Goal: Information Seeking & Learning: Check status

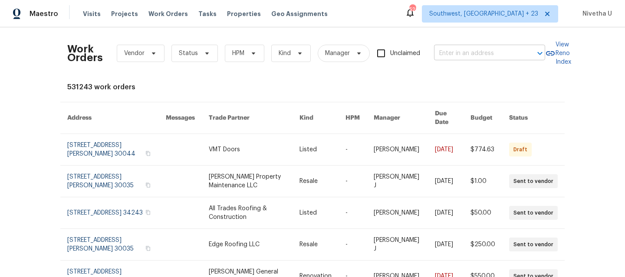
click at [443, 53] on input "text" at bounding box center [477, 53] width 87 height 13
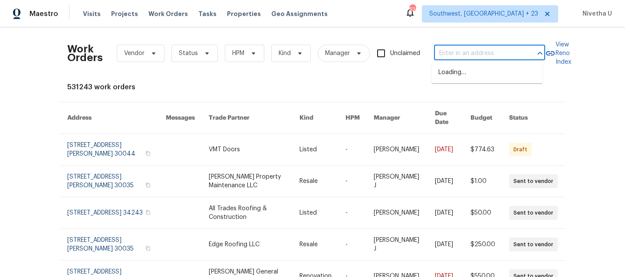
paste input "9505 Scorpio Ln Burke, VA 22015"
type input "9505 Scorpio Ln Burke, VA 22015"
click at [500, 79] on li "9505 Scorpio Ln, Burke, VA 22015" at bounding box center [486, 72] width 111 height 14
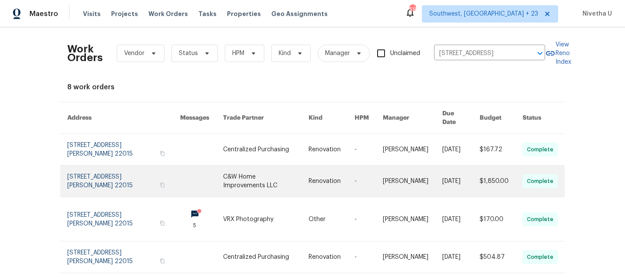
click at [82, 166] on link at bounding box center [123, 181] width 113 height 31
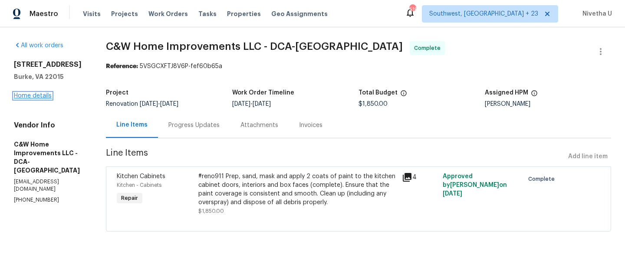
click at [27, 95] on link "Home details" at bounding box center [33, 96] width 38 height 6
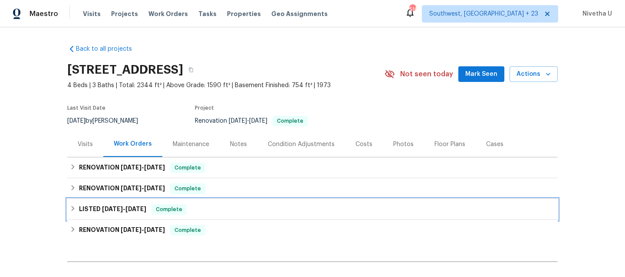
click at [204, 210] on div "LISTED 8/21/25 - 8/22/25 Complete" at bounding box center [312, 209] width 485 height 10
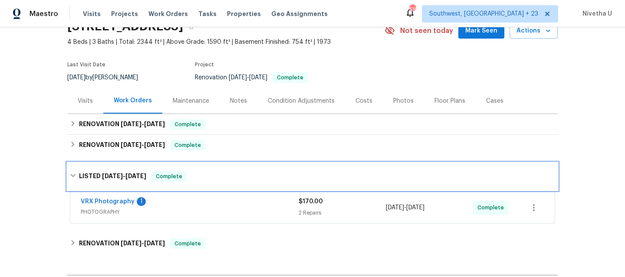
scroll to position [39, 0]
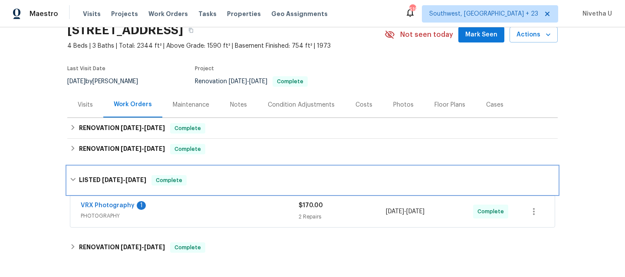
click at [189, 172] on div "LISTED 8/21/25 - 8/22/25 Complete" at bounding box center [312, 181] width 490 height 28
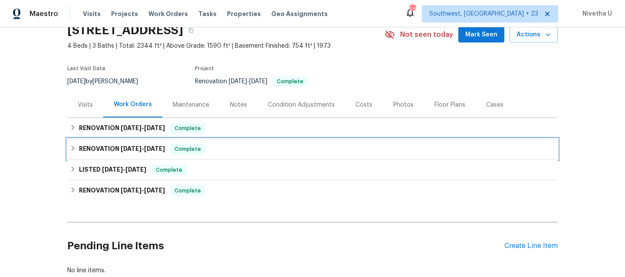
click at [216, 150] on div "RENOVATION 8/24/25 - 8/24/25 Complete" at bounding box center [312, 149] width 485 height 10
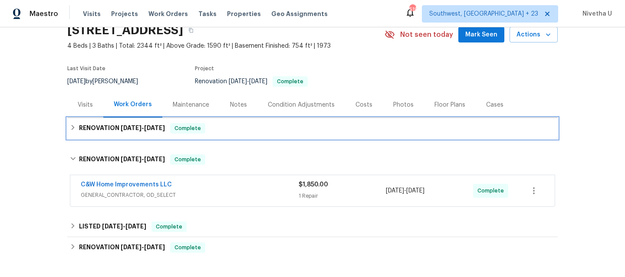
click at [218, 132] on div "RENOVATION 8/28/25 - 8/28/25 Complete" at bounding box center [312, 128] width 485 height 10
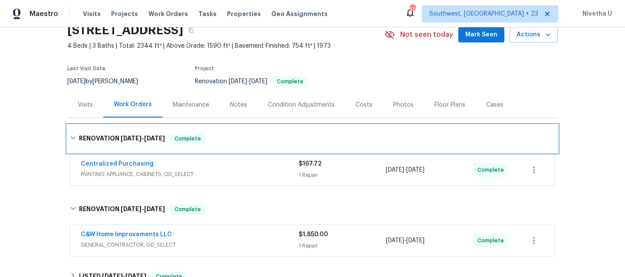
scroll to position [144, 0]
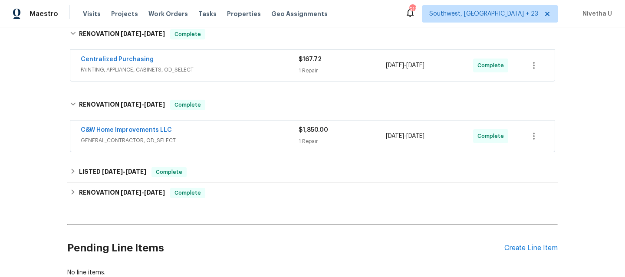
click at [230, 143] on span "GENERAL_CONTRACTOR, OD_SELECT" at bounding box center [190, 140] width 218 height 9
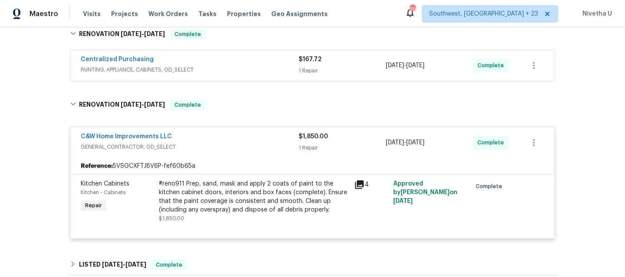
click at [228, 130] on div "C&W Home Improvements LLC GENERAL_CONTRACTOR, OD_SELECT $1,850.00 1 Repair 8/24…" at bounding box center [312, 142] width 484 height 31
click at [229, 136] on div "C&W Home Improvements LLC" at bounding box center [190, 137] width 218 height 10
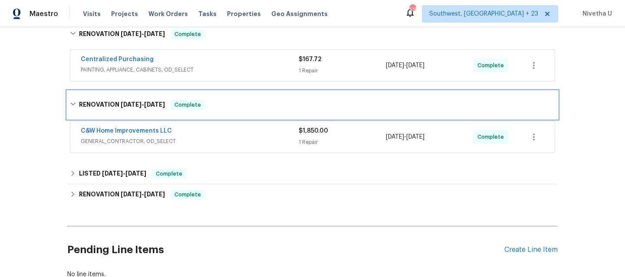
click at [222, 116] on div "RENOVATION 8/24/25 - 8/24/25 Complete" at bounding box center [312, 105] width 490 height 28
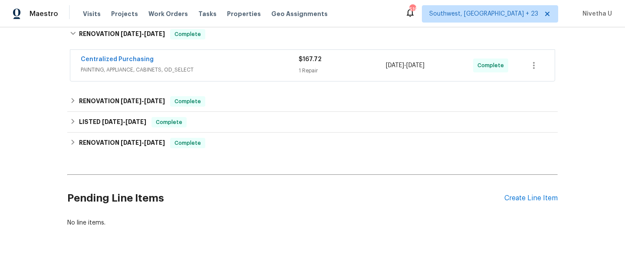
click at [217, 65] on div "Centralized Purchasing" at bounding box center [190, 60] width 218 height 10
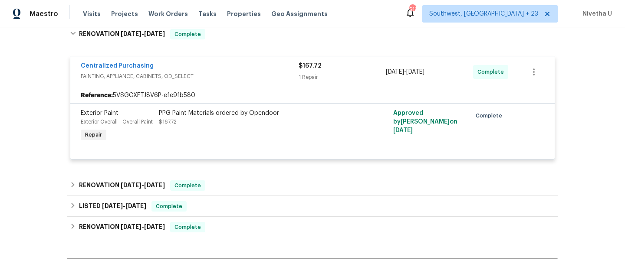
click at [226, 82] on div "Centralized Purchasing PAINTING, APPLIANCE, CABINETS, OD_SELECT" at bounding box center [190, 72] width 218 height 21
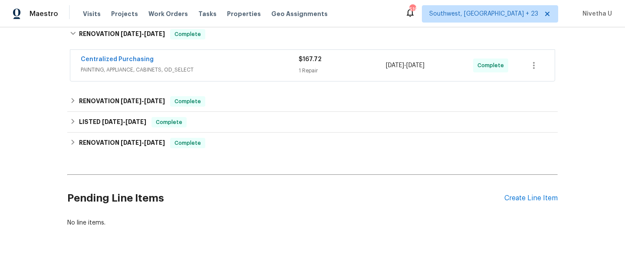
scroll to position [39, 0]
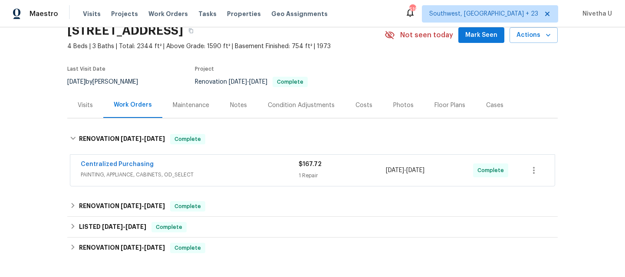
drag, startPoint x: 167, startPoint y: 10, endPoint x: 333, endPoint y: 24, distance: 166.7
click at [167, 10] on span "Work Orders" at bounding box center [167, 14] width 39 height 9
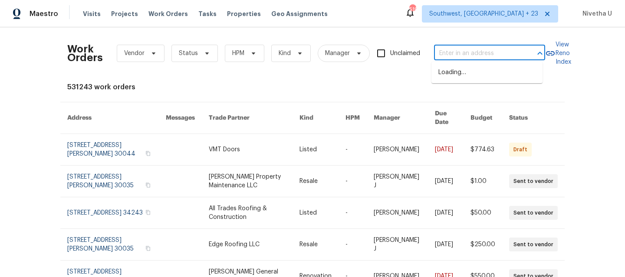
click at [484, 49] on input "text" at bounding box center [477, 53] width 87 height 13
paste input "532 Hemlock Dr Winder, GA 30680"
type input "532 Hemlock Dr Winder, GA 30680"
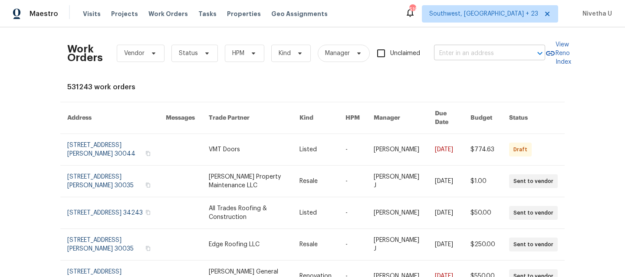
click at [475, 56] on input "text" at bounding box center [477, 53] width 87 height 13
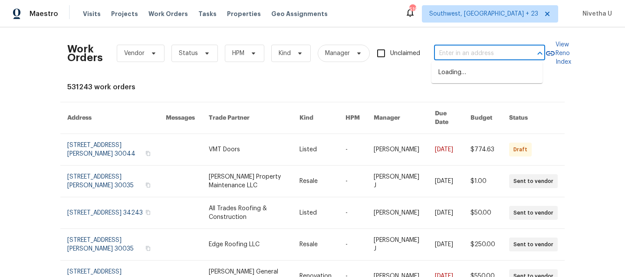
paste input "532 Hemlock Dr Winder, GA 30680"
type input "532 Hemlock Dr Winder, GA 30680"
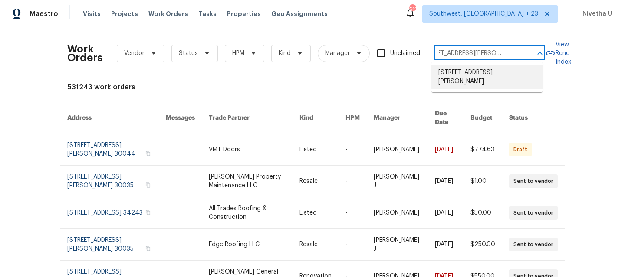
click at [458, 86] on li "532 Hemlock Dr, Winder, GA 30680" at bounding box center [486, 76] width 111 height 23
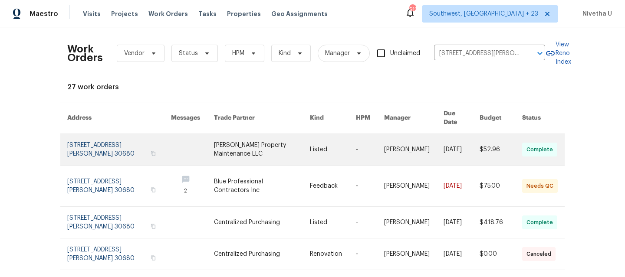
click at [71, 141] on link at bounding box center [119, 149] width 104 height 31
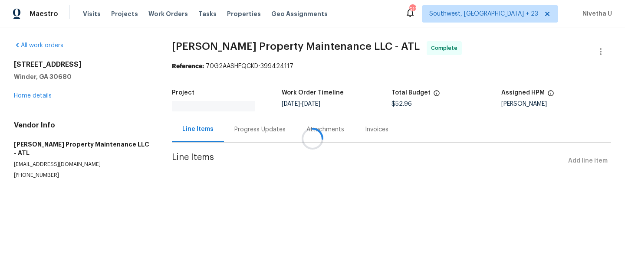
click at [30, 98] on div at bounding box center [312, 138] width 625 height 277
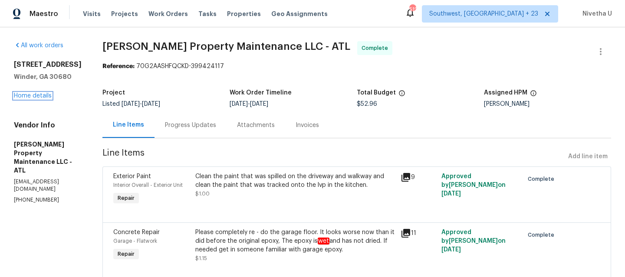
click at [30, 98] on link "Home details" at bounding box center [33, 96] width 38 height 6
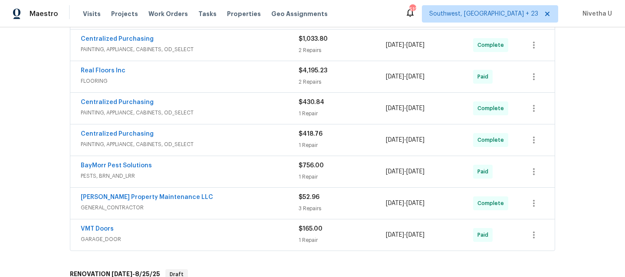
scroll to position [443, 0]
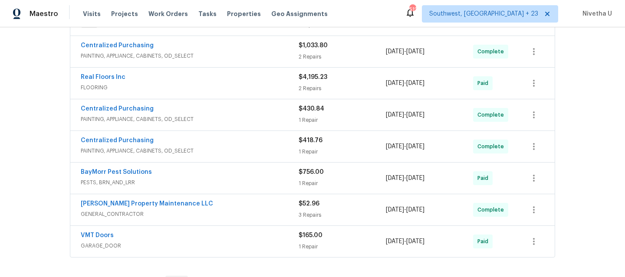
click at [224, 242] on span "GARAGE_DOOR" at bounding box center [190, 246] width 218 height 9
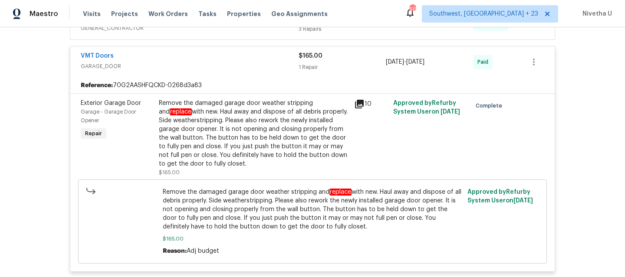
scroll to position [562, 0]
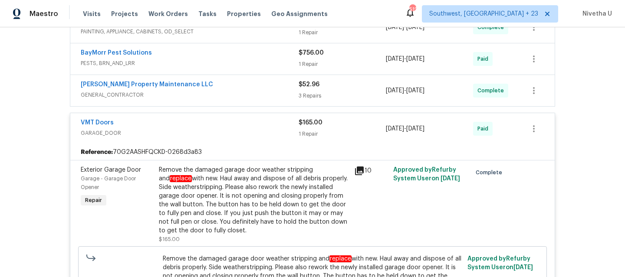
click at [245, 126] on div "VMT Doors" at bounding box center [190, 123] width 218 height 10
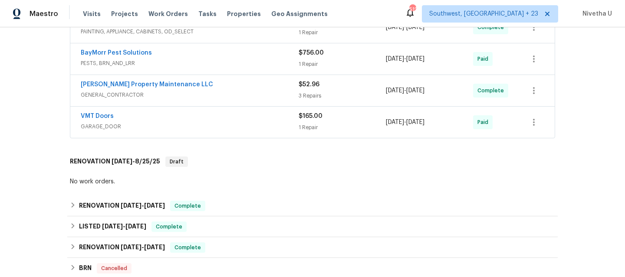
click at [238, 91] on span "GENERAL_CONTRACTOR" at bounding box center [190, 95] width 218 height 9
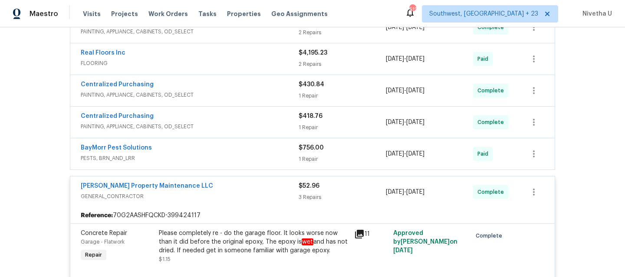
scroll to position [465, 0]
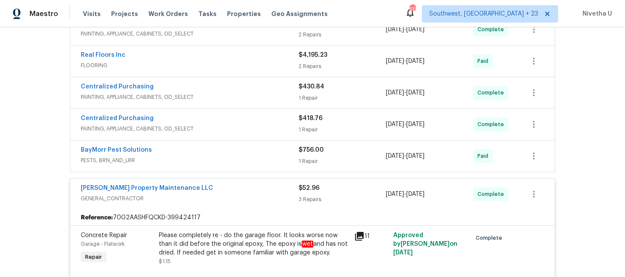
click at [235, 193] on div "Glen Property Maintenance LLC" at bounding box center [190, 189] width 218 height 10
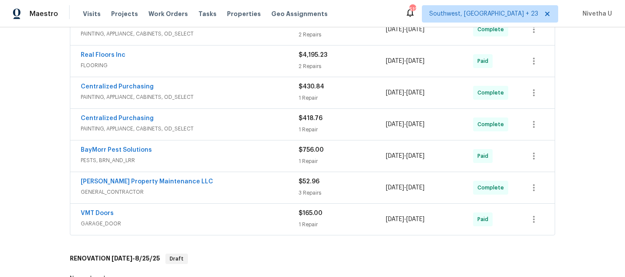
click at [232, 164] on span "PESTS, BRN_AND_LRR" at bounding box center [190, 160] width 218 height 9
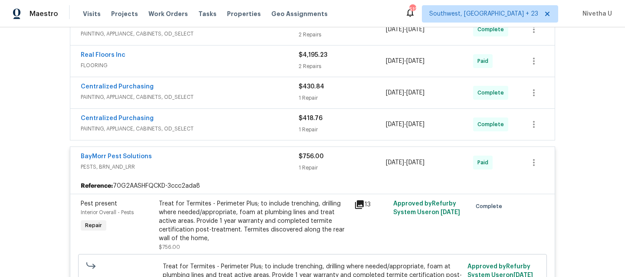
click at [232, 164] on span "PESTS, BRN_AND_LRR" at bounding box center [190, 167] width 218 height 9
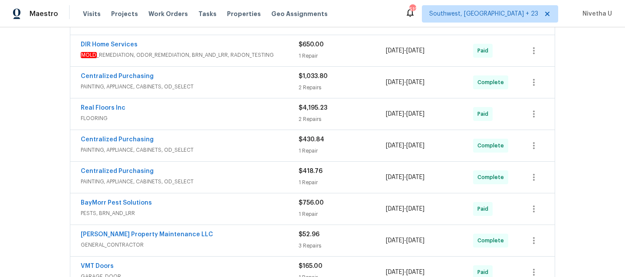
scroll to position [412, 0]
click at [232, 179] on span "PAINTING, APPLIANCE, CABINETS, OD_SELECT" at bounding box center [190, 182] width 218 height 9
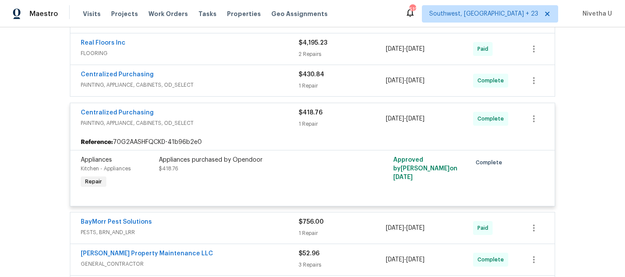
scroll to position [475, 0]
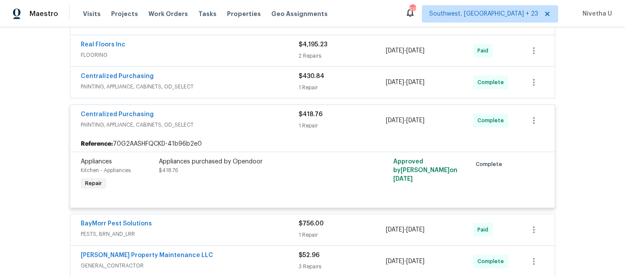
click at [229, 128] on span "PAINTING, APPLIANCE, CABINETS, OD_SELECT" at bounding box center [190, 125] width 218 height 9
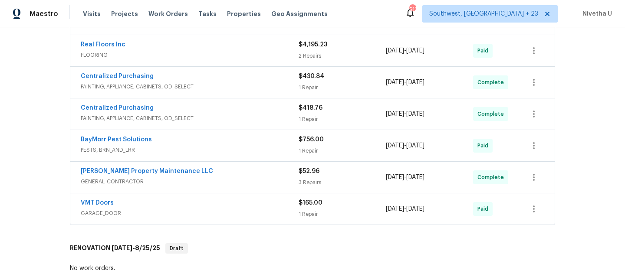
click at [227, 145] on div "BayMorr Pest Solutions" at bounding box center [190, 140] width 218 height 10
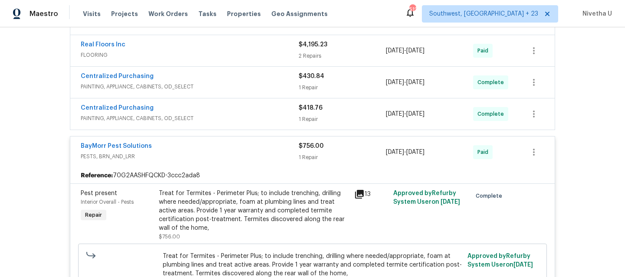
click at [255, 154] on span "PESTS, BRN_AND_LRR" at bounding box center [190, 156] width 218 height 9
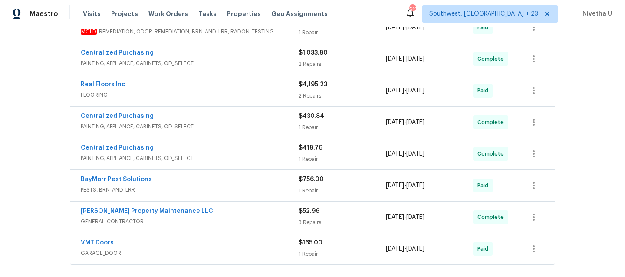
scroll to position [425, 0]
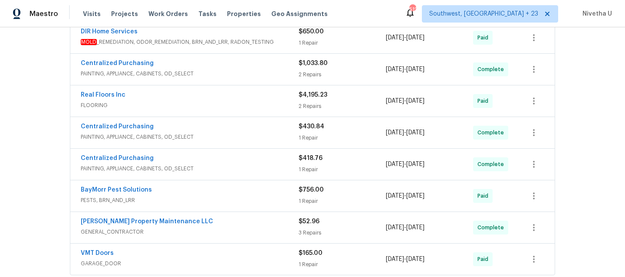
click at [239, 142] on div "Centralized Purchasing PAINTING, APPLIANCE, CABINETS, OD_SELECT" at bounding box center [190, 132] width 218 height 21
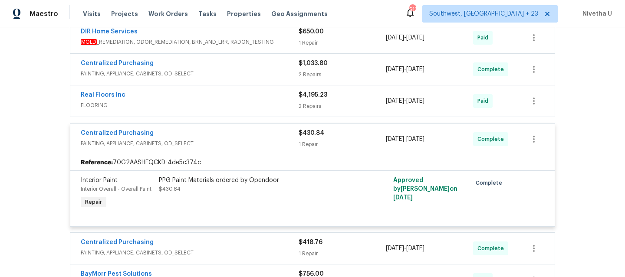
click at [239, 142] on span "PAINTING, APPLIANCE, CABINETS, OD_SELECT" at bounding box center [190, 143] width 218 height 9
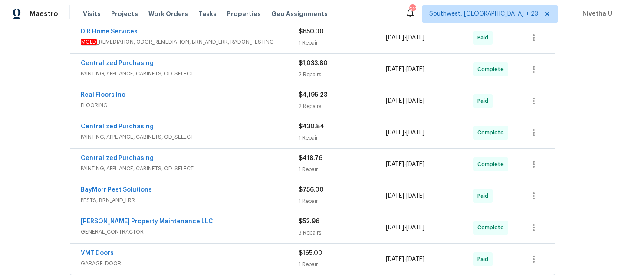
scroll to position [374, 0]
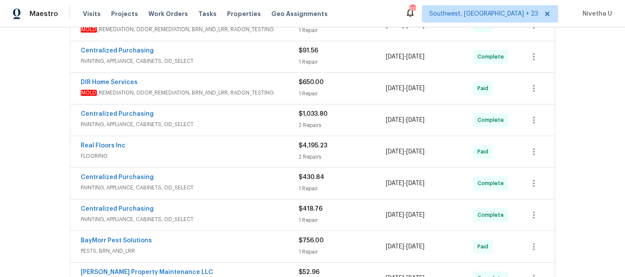
click at [239, 142] on div "Real Floors Inc" at bounding box center [190, 146] width 218 height 10
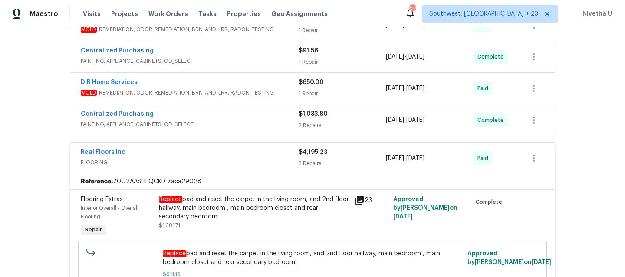
click at [238, 143] on div "Real Floors Inc FLOORING $4,195.23 2 Repairs 7/24/2025 - 8/5/2025 Paid" at bounding box center [312, 158] width 484 height 31
click at [238, 154] on div "Real Floors Inc" at bounding box center [190, 153] width 218 height 10
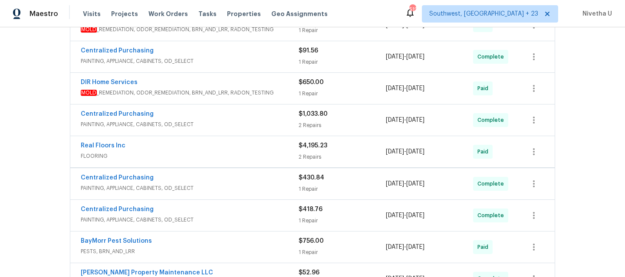
click at [249, 121] on span "PAINTING, APPLIANCE, CABINETS, OD_SELECT" at bounding box center [190, 124] width 218 height 9
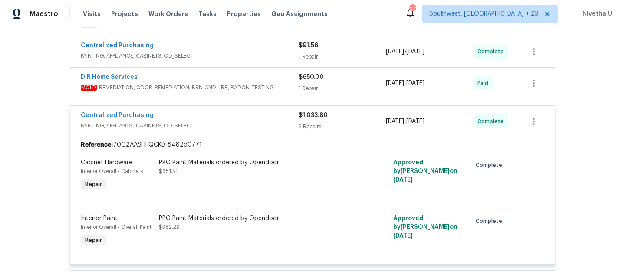
click at [249, 120] on div "Centralized Purchasing" at bounding box center [190, 116] width 218 height 10
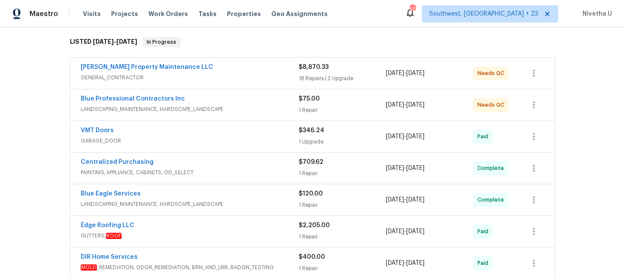
scroll to position [126, 0]
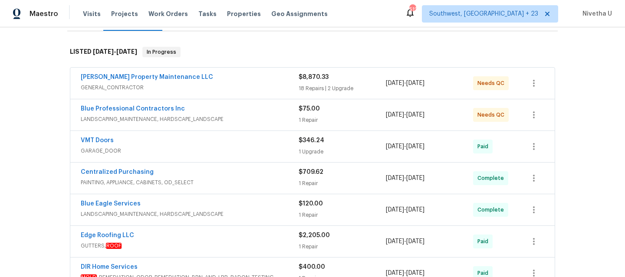
click at [244, 78] on div "Glen Property Maintenance LLC" at bounding box center [190, 78] width 218 height 10
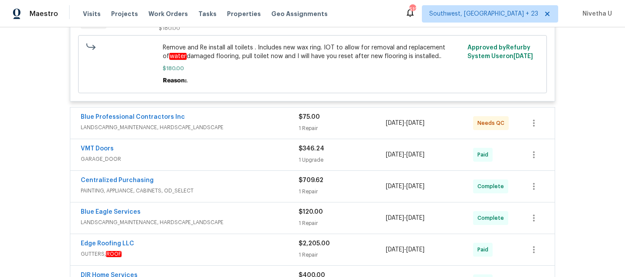
scroll to position [2079, 0]
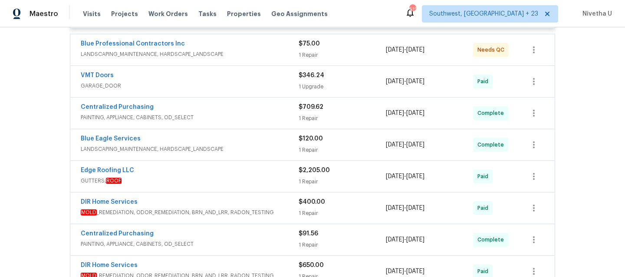
click at [247, 57] on span "LANDSCAPING_MAINTENANCE, HARDSCAPE_LANDSCAPE" at bounding box center [190, 54] width 218 height 9
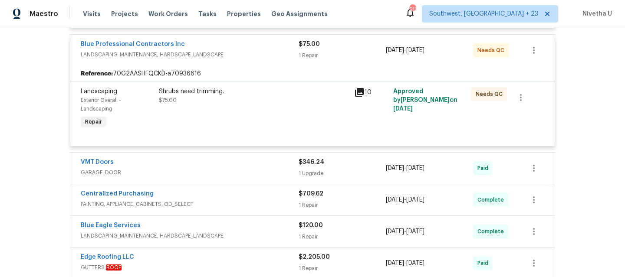
click at [247, 57] on span "LANDSCAPING_MAINTENANCE, HARDSCAPE_LANDSCAPE" at bounding box center [190, 54] width 218 height 9
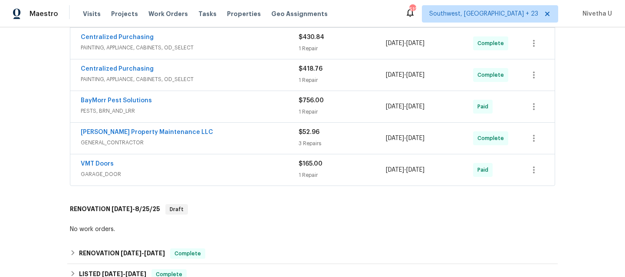
scroll to position [2404, 0]
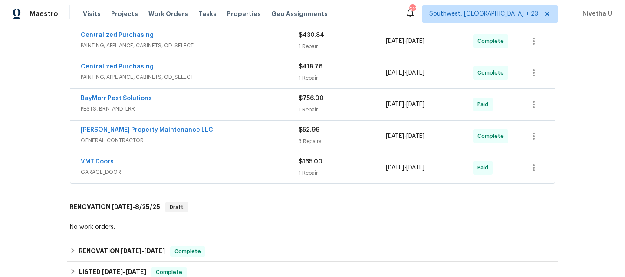
click at [244, 145] on span "GENERAL_CONTRACTOR" at bounding box center [190, 140] width 218 height 9
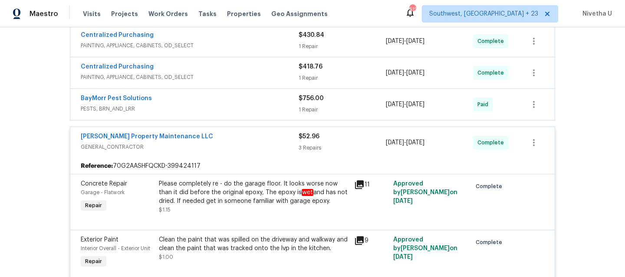
click at [244, 143] on div "Glen Property Maintenance LLC" at bounding box center [190, 137] width 218 height 10
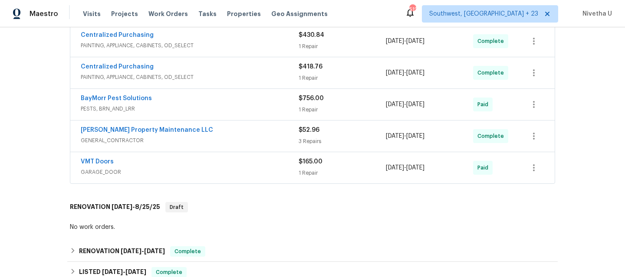
click at [232, 173] on span "GARAGE_DOOR" at bounding box center [190, 172] width 218 height 9
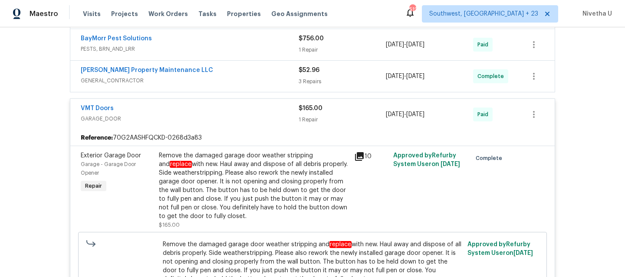
scroll to position [2456, 0]
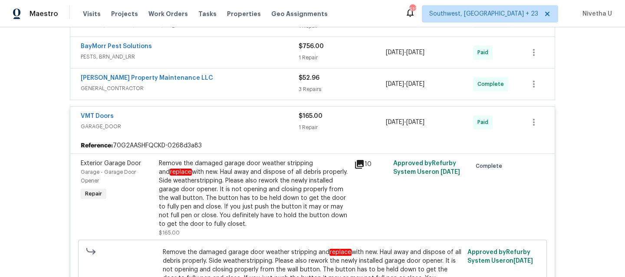
click at [222, 128] on span "GARAGE_DOOR" at bounding box center [190, 126] width 218 height 9
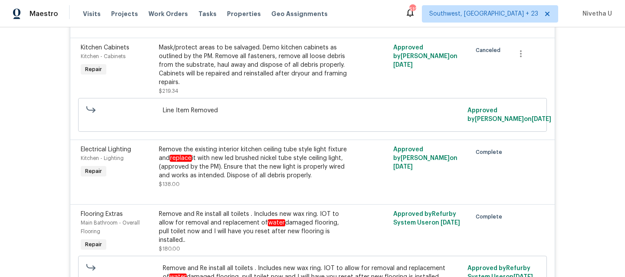
scroll to position [1784, 0]
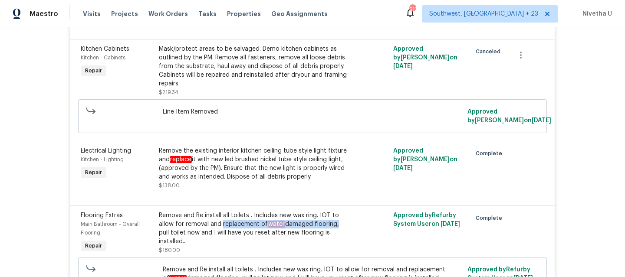
drag, startPoint x: 218, startPoint y: 229, endPoint x: 333, endPoint y: 230, distance: 114.9
click at [333, 230] on div "Remove and Re install all toilets . Includes new wax ring. IOT to allow for rem…" at bounding box center [254, 228] width 190 height 35
copy div "replacement of water damaged flooring"
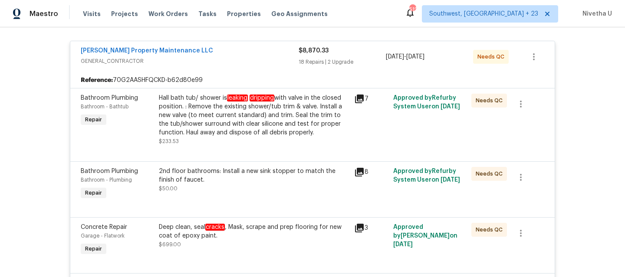
scroll to position [158, 0]
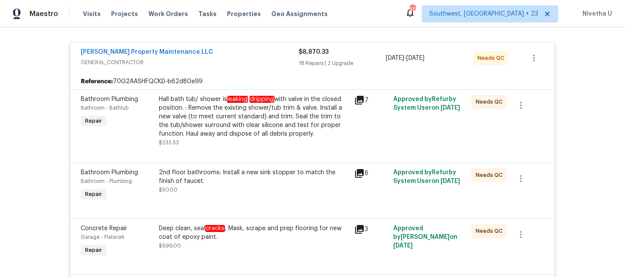
click at [264, 128] on div "Hall bath tub/ shower is leaking dripping with valve in the closed position. : …" at bounding box center [254, 116] width 190 height 43
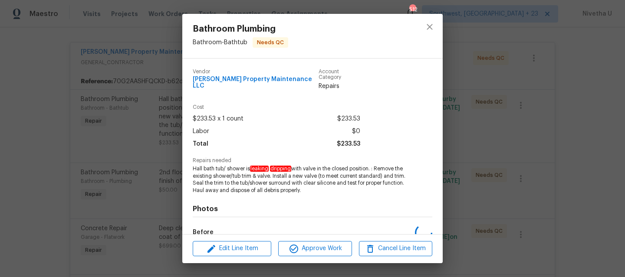
scroll to position [101, 0]
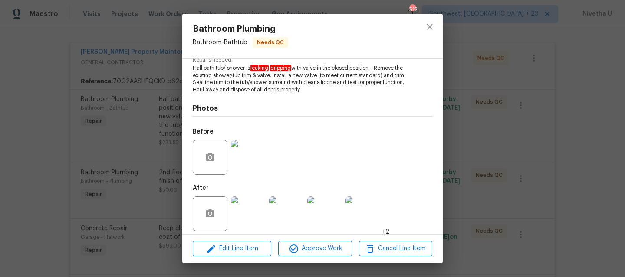
click at [242, 149] on img at bounding box center [248, 157] width 35 height 35
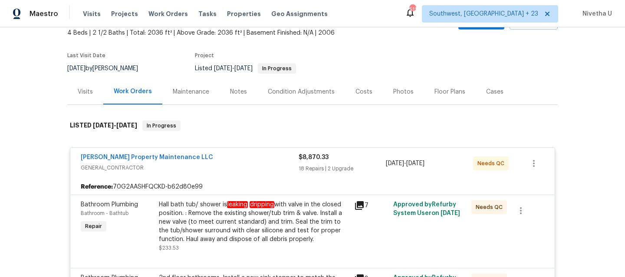
scroll to position [35, 0]
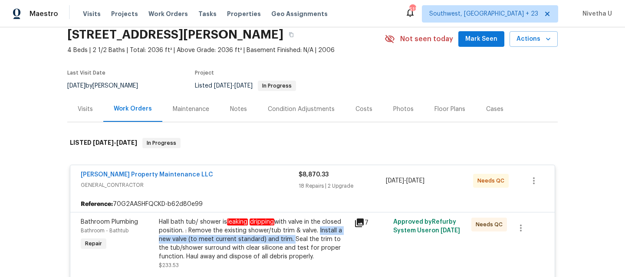
drag, startPoint x: 313, startPoint y: 232, endPoint x: 287, endPoint y: 239, distance: 27.5
click at [287, 239] on div "Hall bath tub/ shower is leaking dripping with valve in the closed position. : …" at bounding box center [254, 239] width 190 height 43
copy div "Install a new valve (to meet current standard) and trim."
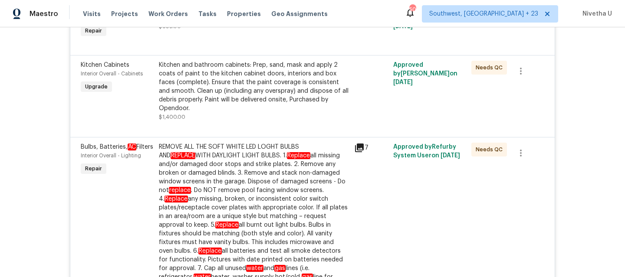
scroll to position [0, 0]
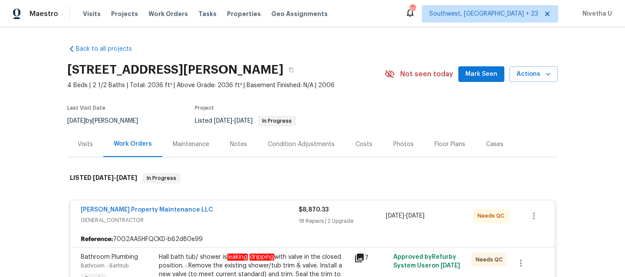
click at [262, 210] on div "Glen Property Maintenance LLC" at bounding box center [190, 211] width 218 height 10
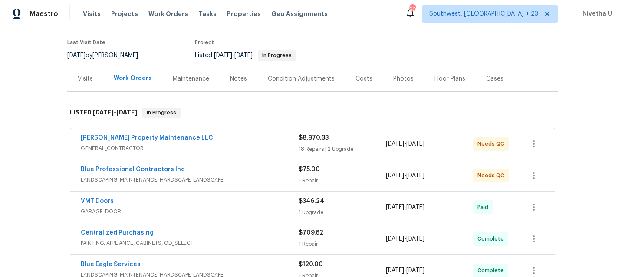
scroll to position [93, 0]
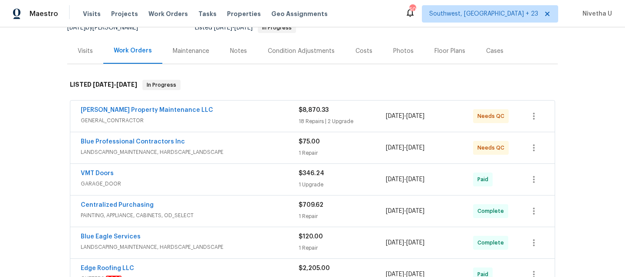
click at [250, 147] on div "Blue Professional Contractors Inc" at bounding box center [190, 142] width 218 height 10
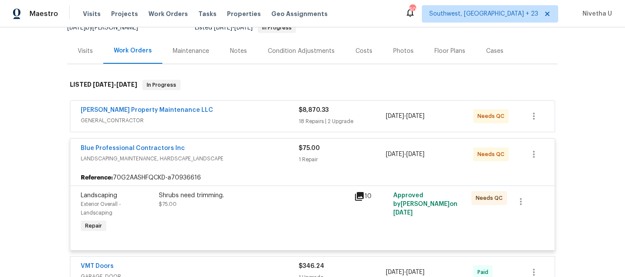
click at [252, 157] on span "LANDSCAPING_MAINTENANCE, HARDSCAPE_LANDSCAPE" at bounding box center [190, 158] width 218 height 9
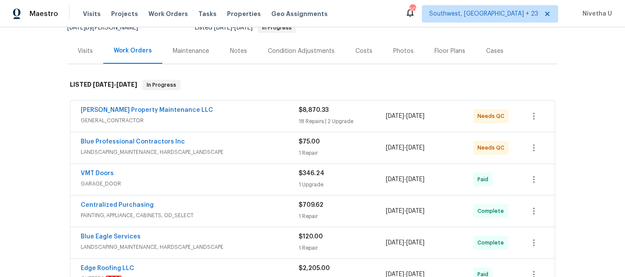
scroll to position [136, 0]
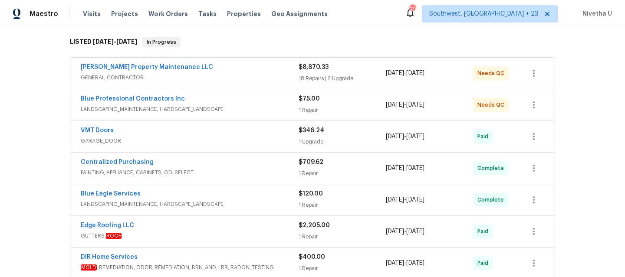
click at [246, 138] on span "GARAGE_DOOR" at bounding box center [190, 141] width 218 height 9
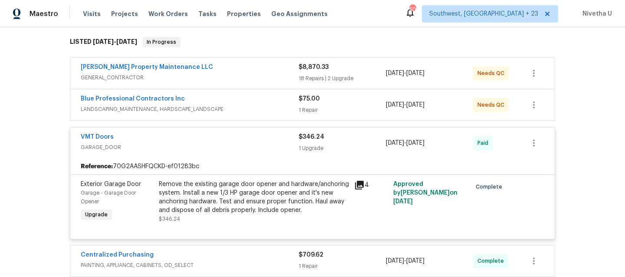
click at [246, 138] on div "VMT Doors" at bounding box center [190, 138] width 218 height 10
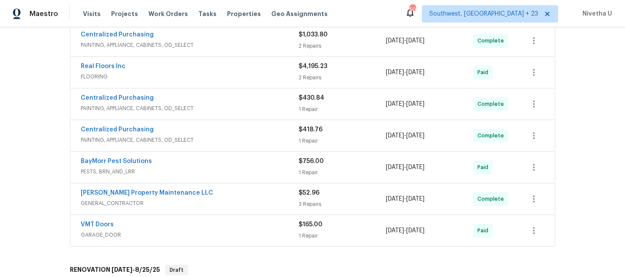
scroll to position [455, 0]
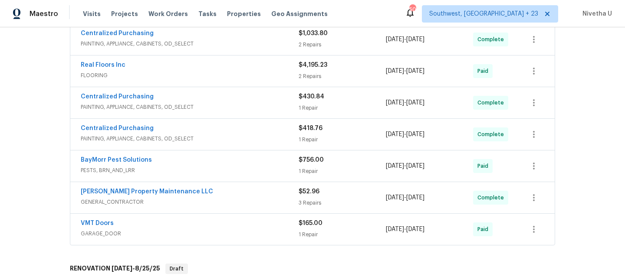
click at [252, 127] on div "Centralized Purchasing" at bounding box center [190, 129] width 218 height 10
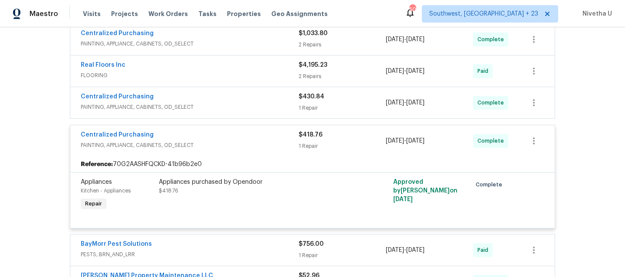
click at [257, 147] on span "PAINTING, APPLIANCE, CABINETS, OD_SELECT" at bounding box center [190, 145] width 218 height 9
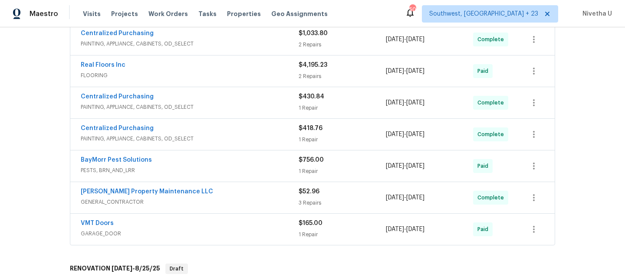
scroll to position [470, 0]
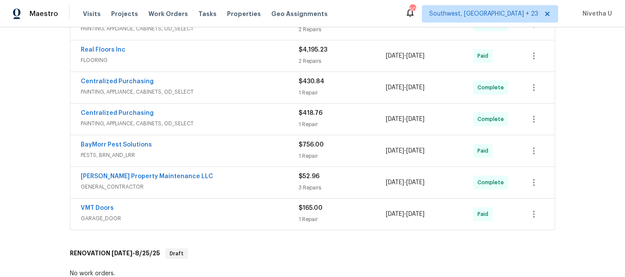
click at [253, 169] on div "Glen Property Maintenance LLC GENERAL_CONTRACTOR $52.96 3 Repairs 8/26/2025 - 8…" at bounding box center [312, 182] width 484 height 31
click at [255, 182] on div "Glen Property Maintenance LLC" at bounding box center [190, 177] width 218 height 10
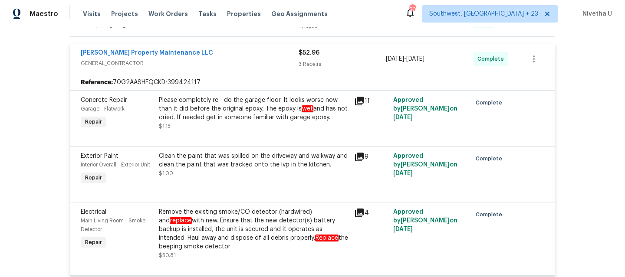
scroll to position [594, 0]
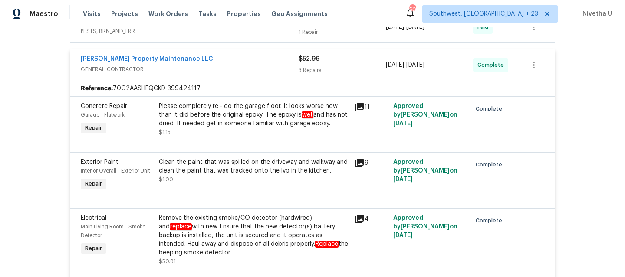
click at [252, 69] on span "GENERAL_CONTRACTOR" at bounding box center [190, 69] width 218 height 9
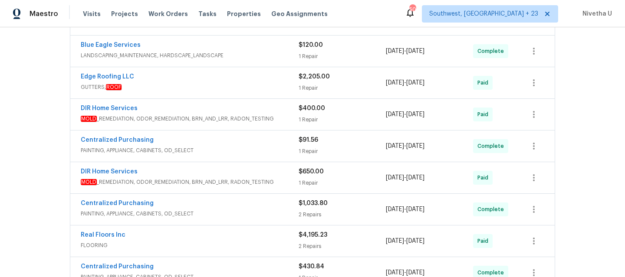
scroll to position [0, 0]
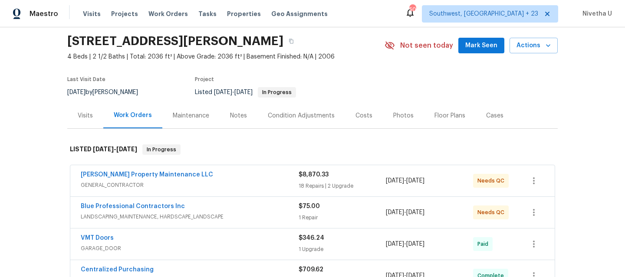
click at [218, 185] on span "GENERAL_CONTRACTOR" at bounding box center [190, 185] width 218 height 9
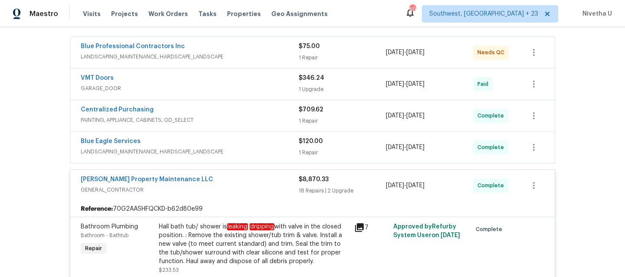
scroll to position [157, 0]
click at [222, 193] on span "GENERAL_CONTRACTOR" at bounding box center [190, 190] width 218 height 9
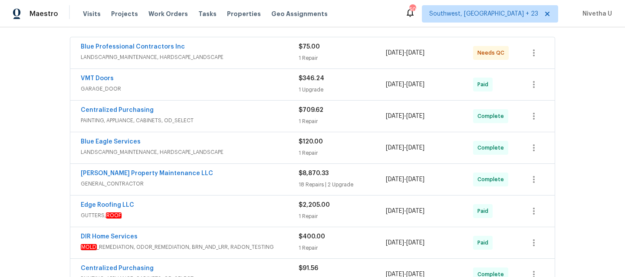
click at [222, 193] on div "Glen Property Maintenance LLC GENERAL_CONTRACTOR $8,870.33 18 Repairs | 2 Upgra…" at bounding box center [312, 179] width 484 height 31
click at [218, 180] on span "GENERAL_CONTRACTOR" at bounding box center [190, 184] width 218 height 9
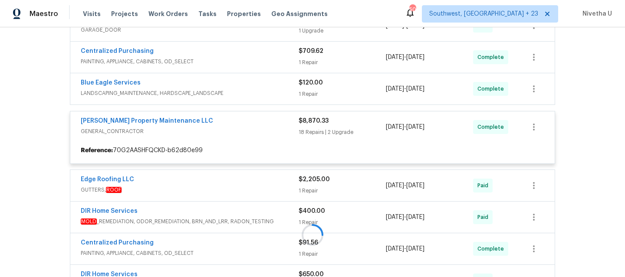
scroll to position [235, 0]
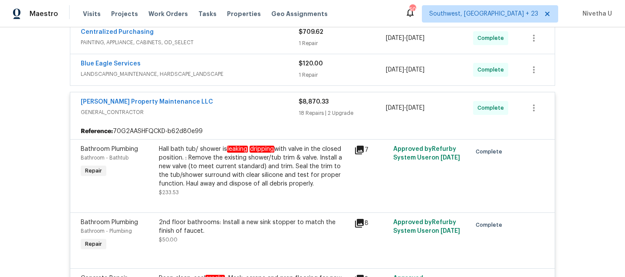
click at [226, 173] on div "Hall bath tub/ shower is leaking dripping with valve in the closed position. : …" at bounding box center [254, 166] width 190 height 43
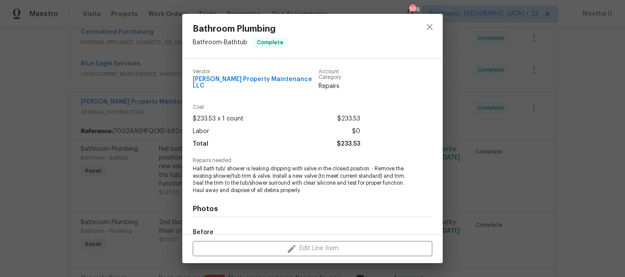
scroll to position [101, 0]
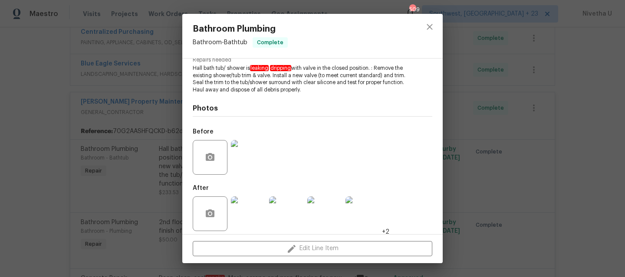
click at [259, 149] on img at bounding box center [248, 157] width 35 height 35
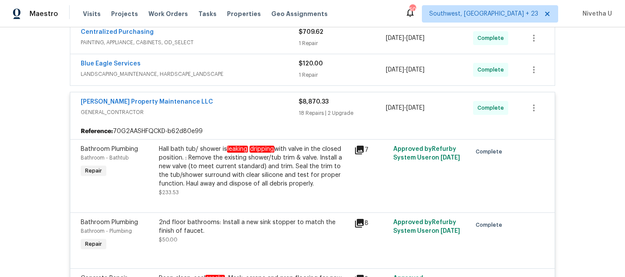
click at [217, 115] on span "GENERAL_CONTRACTOR" at bounding box center [190, 112] width 218 height 9
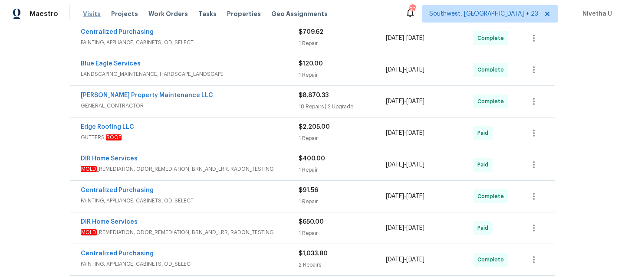
click at [89, 16] on span "Visits" at bounding box center [92, 14] width 18 height 9
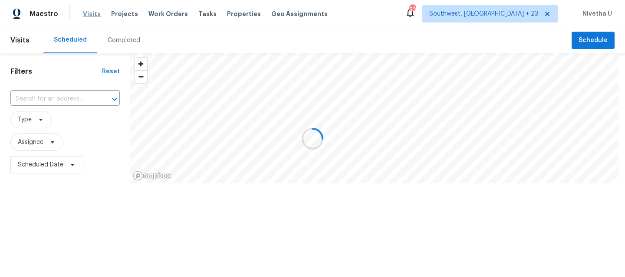
click at [89, 16] on div at bounding box center [312, 138] width 625 height 277
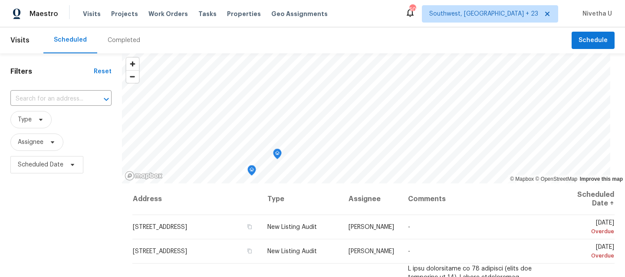
click at [108, 41] on div "Completed" at bounding box center [124, 40] width 33 height 9
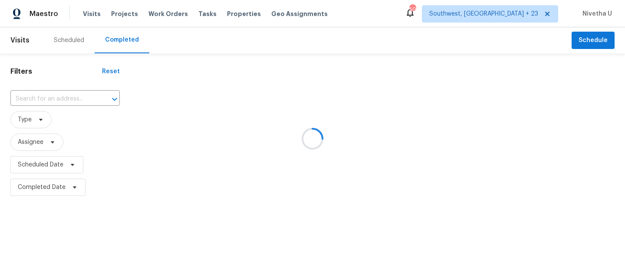
click at [517, 21] on div at bounding box center [312, 138] width 625 height 277
click at [511, 10] on div at bounding box center [312, 138] width 625 height 277
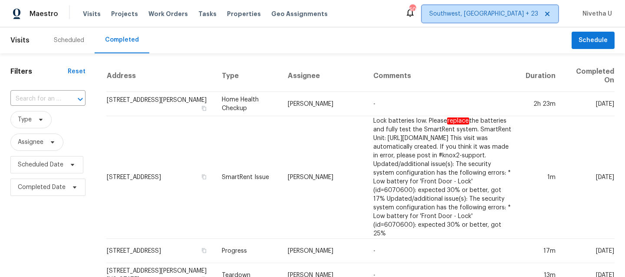
click at [512, 17] on span "Southwest, FL + 23" at bounding box center [483, 14] width 109 height 9
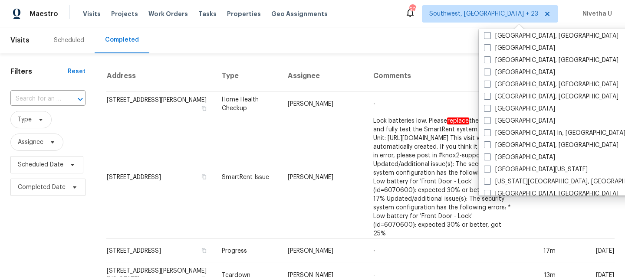
scroll to position [428, 0]
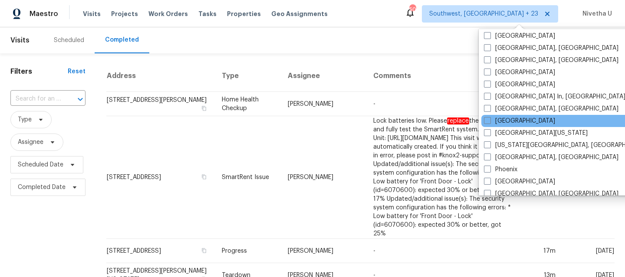
click at [516, 115] on div "Minneapolis" at bounding box center [568, 121] width 175 height 12
click at [514, 122] on label "Minneapolis" at bounding box center [519, 121] width 71 height 9
click at [489, 122] on input "Minneapolis" at bounding box center [487, 120] width 6 height 6
checkbox input "true"
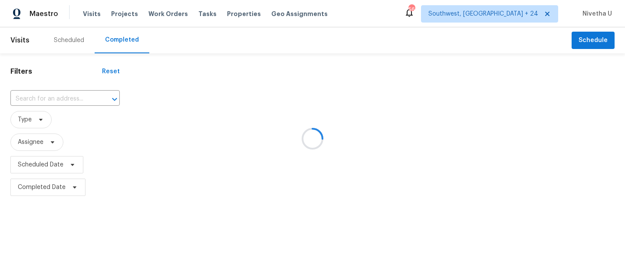
click at [49, 91] on div at bounding box center [312, 138] width 625 height 277
click at [47, 105] on div at bounding box center [312, 138] width 625 height 277
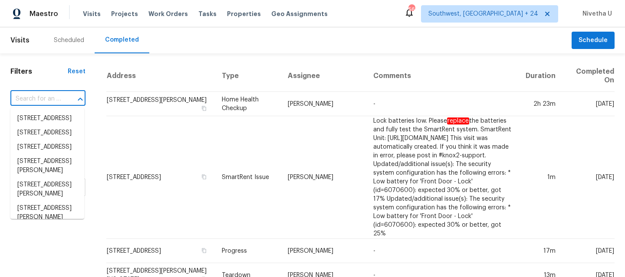
click at [45, 97] on input "text" at bounding box center [35, 98] width 51 height 13
paste input "5167 148th St W Apple Valley, MN 55124"
type input "5167 148th St W Apple Valley, MN 55124"
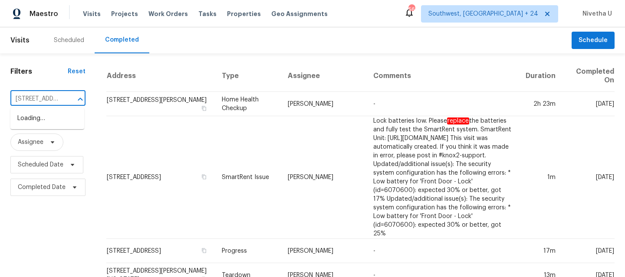
scroll to position [0, 67]
click at [63, 126] on li "5167 148th St W, Apple Valley, MN 55124" at bounding box center [47, 118] width 74 height 14
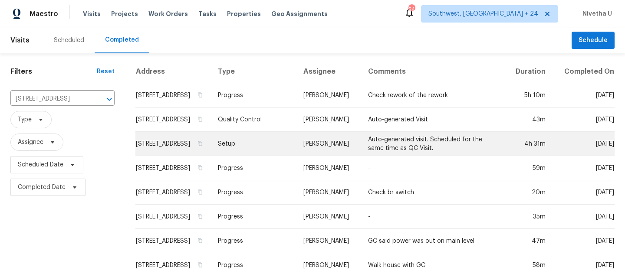
click at [290, 151] on td "Setup" at bounding box center [254, 144] width 86 height 24
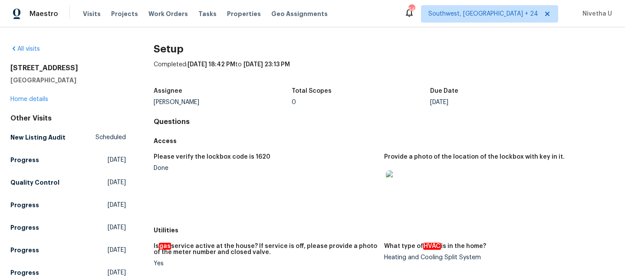
scroll to position [538, 0]
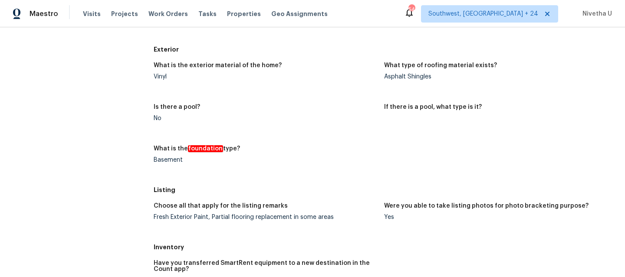
click at [160, 162] on div "Basement" at bounding box center [265, 160] width 223 height 6
copy div "Basement"
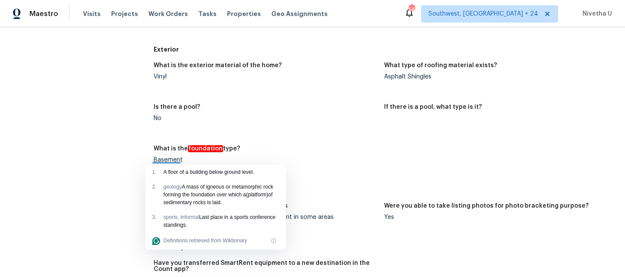
click at [316, 112] on div "Is there a pool?" at bounding box center [265, 109] width 223 height 11
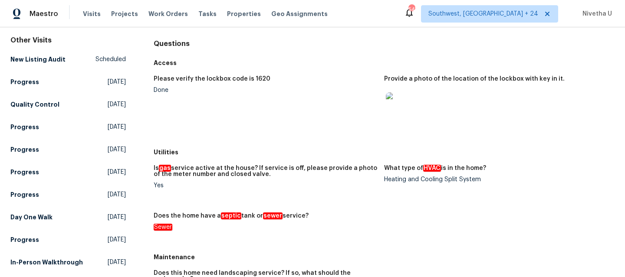
scroll to position [77, 0]
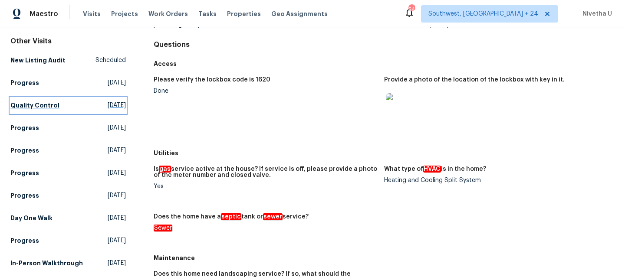
click at [46, 111] on link "Quality Control Sat, Aug 30 2025" at bounding box center [67, 106] width 115 height 16
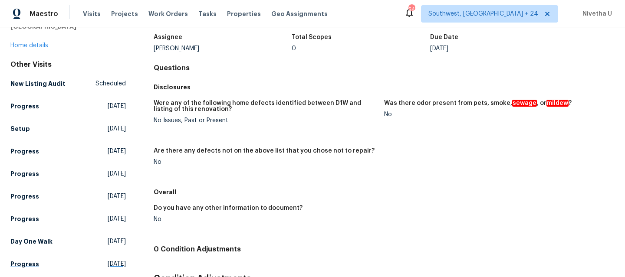
scroll to position [120, 0]
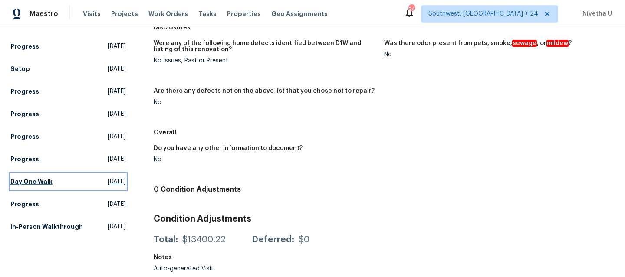
click at [44, 180] on link "Day One Walk Fri, Aug 15 2025" at bounding box center [67, 182] width 115 height 16
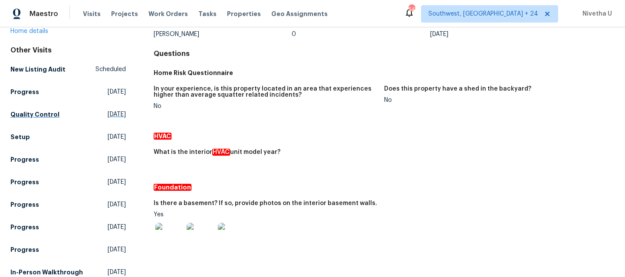
scroll to position [91, 0]
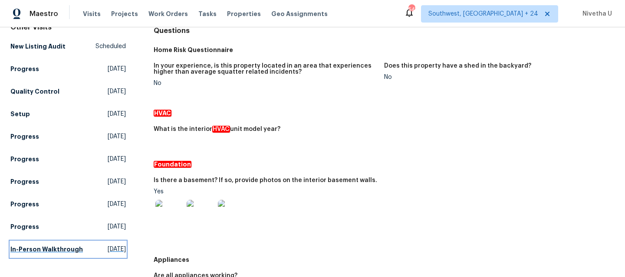
click at [45, 249] on h5 "In-Person Walkthrough" at bounding box center [46, 249] width 72 height 9
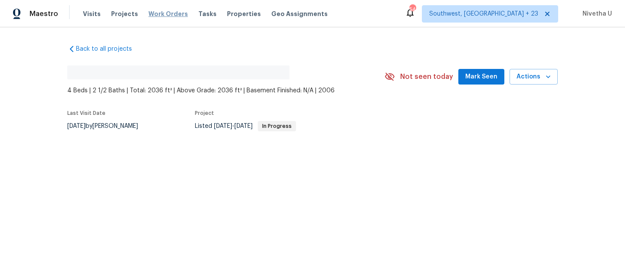
click at [157, 17] on span "Work Orders" at bounding box center [167, 14] width 39 height 9
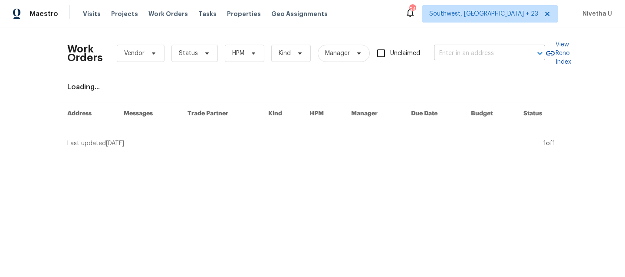
click at [438, 49] on input "text" at bounding box center [477, 53] width 87 height 13
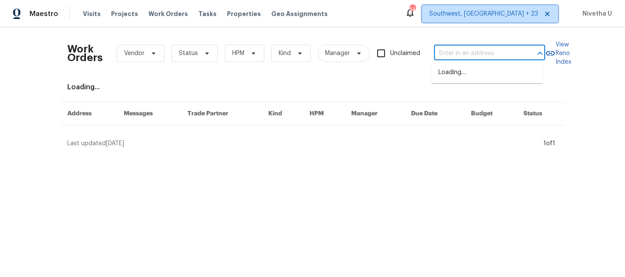
click at [504, 13] on span "Southwest, [GEOGRAPHIC_DATA] + 23" at bounding box center [483, 14] width 109 height 9
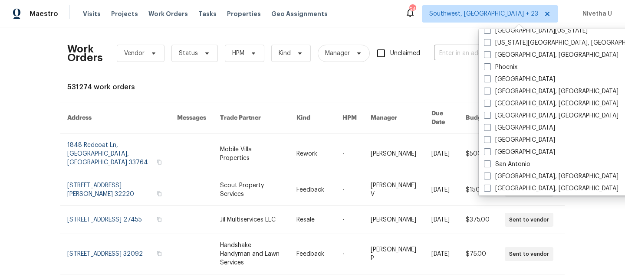
scroll to position [450, 0]
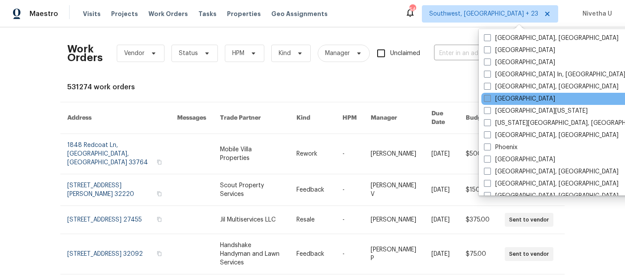
click at [526, 100] on label "[GEOGRAPHIC_DATA]" at bounding box center [519, 99] width 71 height 9
click at [489, 100] on input "Minneapolis" at bounding box center [487, 98] width 6 height 6
checkbox input "true"
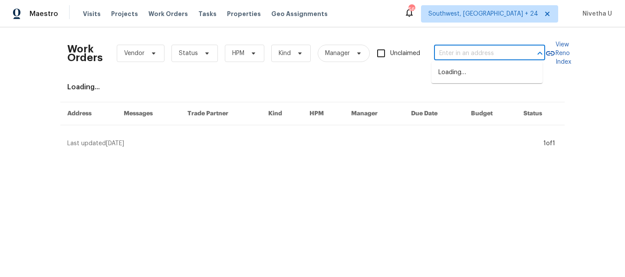
click at [449, 57] on input "text" at bounding box center [477, 53] width 87 height 13
paste input "5167 148th St W Apple Valley, MN 55124"
type input "5167 148th St W Apple Valley, MN 55124"
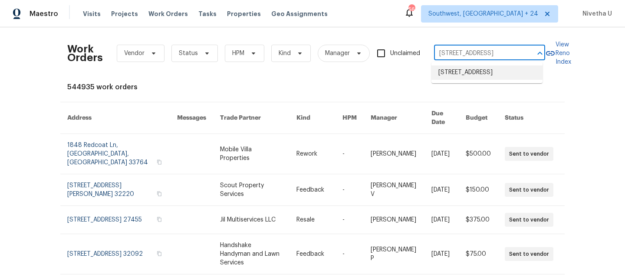
click at [460, 70] on li "5167 148th St W, Apple Valley, MN 55124" at bounding box center [486, 72] width 111 height 14
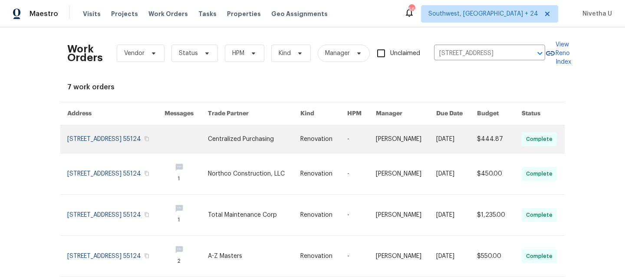
click at [109, 138] on link at bounding box center [115, 139] width 97 height 28
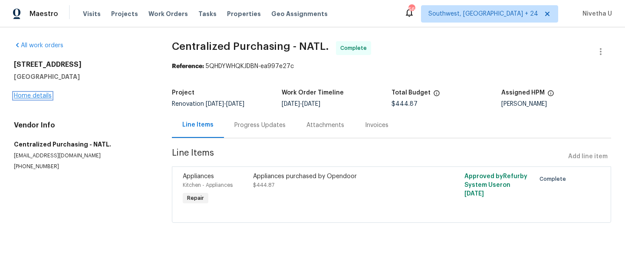
click at [30, 97] on link "Home details" at bounding box center [33, 96] width 38 height 6
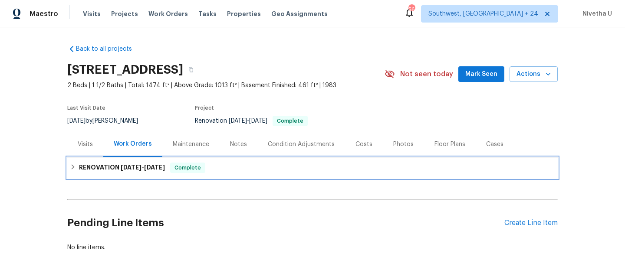
click at [232, 177] on div "RENOVATION 8/18/25 - 8/28/25 Complete" at bounding box center [312, 167] width 490 height 21
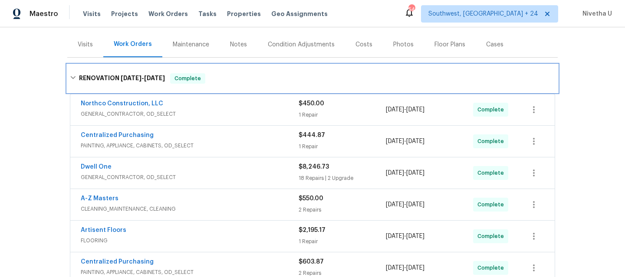
scroll to position [280, 0]
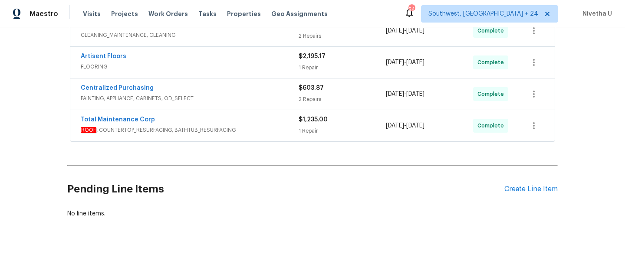
click at [280, 126] on span "ROOF , COUNTERTOP_RESURFACING, BATHTUB_RESURFACING" at bounding box center [190, 130] width 218 height 9
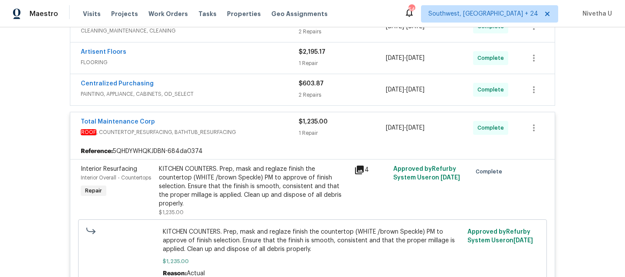
scroll to position [278, 0]
click at [273, 125] on div "Total Maintenance Corp" at bounding box center [190, 123] width 218 height 10
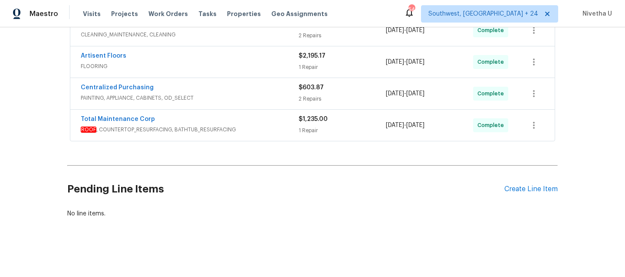
click at [258, 96] on span "PAINTING, APPLIANCE, CABINETS, OD_SELECT" at bounding box center [190, 98] width 218 height 9
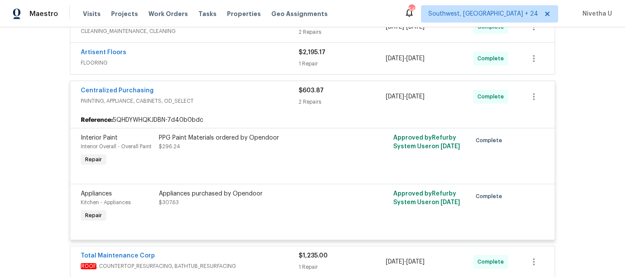
click at [258, 96] on div "Centralized Purchasing" at bounding box center [190, 91] width 218 height 10
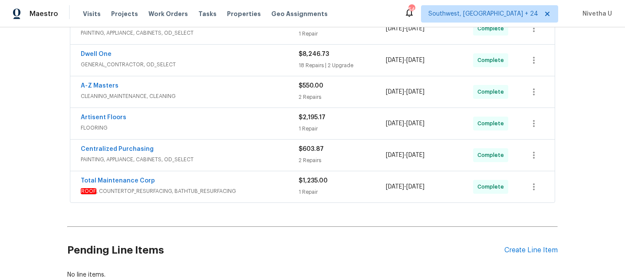
scroll to position [212, 0]
click at [245, 125] on span "FLOORING" at bounding box center [190, 128] width 218 height 9
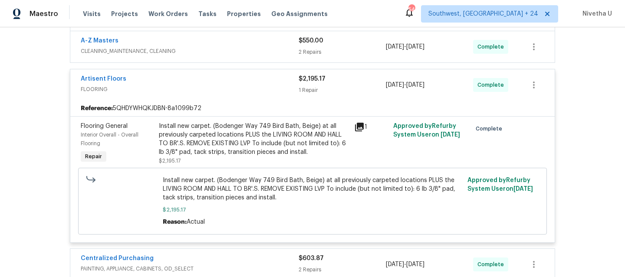
scroll to position [258, 0]
click at [242, 92] on span "FLOORING" at bounding box center [190, 89] width 218 height 9
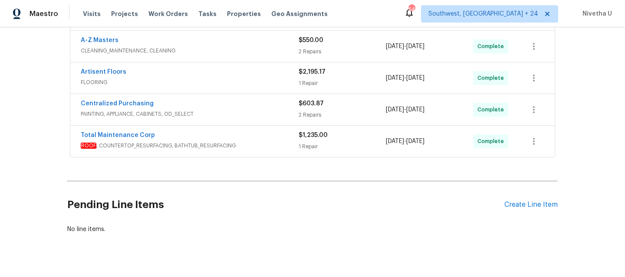
scroll to position [175, 0]
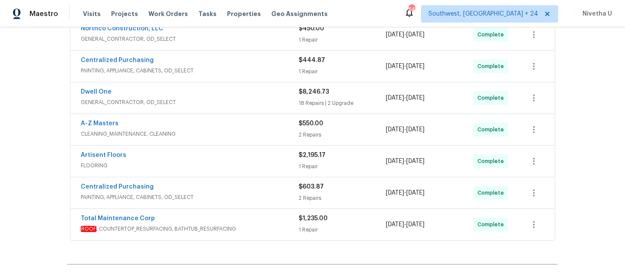
click at [233, 122] on div "A-Z Masters" at bounding box center [190, 124] width 218 height 10
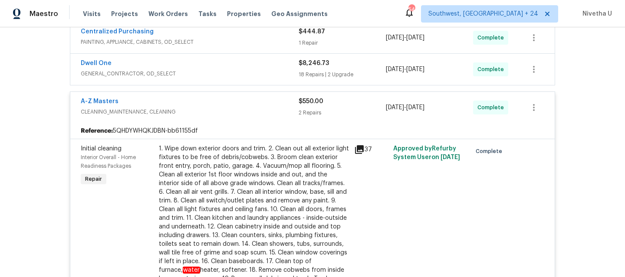
scroll to position [203, 0]
click at [232, 113] on span "CLEANING_MAINTENANCE, CLEANING" at bounding box center [190, 112] width 218 height 9
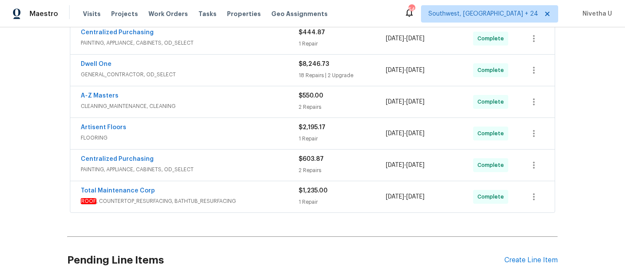
click at [227, 75] on span "GENERAL_CONTRACTOR, OD_SELECT" at bounding box center [190, 74] width 218 height 9
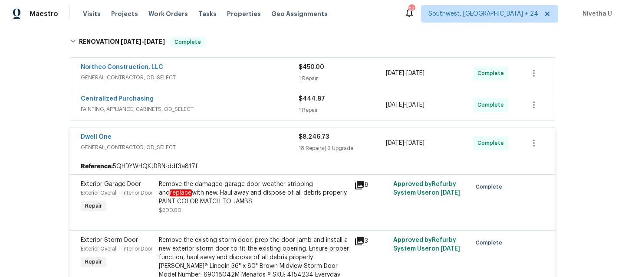
scroll to position [106, 0]
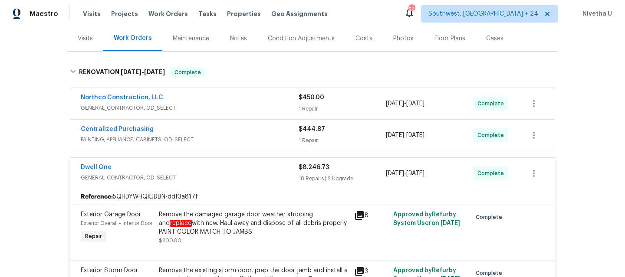
click at [242, 171] on div "Dwell One" at bounding box center [190, 168] width 218 height 10
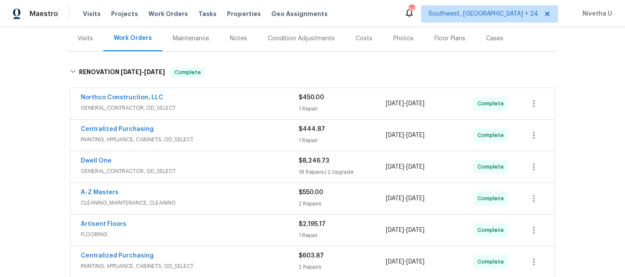
click at [235, 131] on div "Centralized Purchasing" at bounding box center [190, 130] width 218 height 10
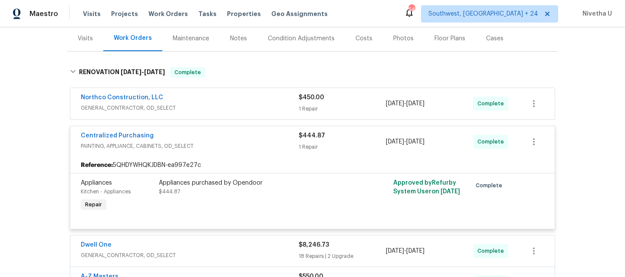
click at [240, 146] on span "PAINTING, APPLIANCE, CABINETS, OD_SELECT" at bounding box center [190, 146] width 218 height 9
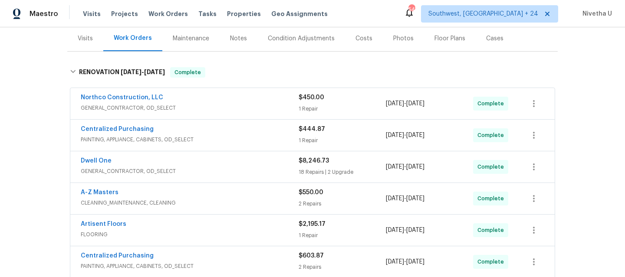
click at [235, 100] on div "Northco Construction, LLC" at bounding box center [190, 98] width 218 height 10
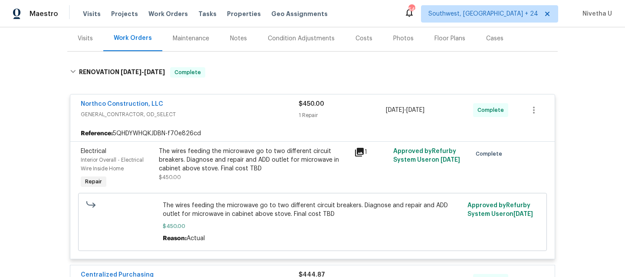
click at [234, 101] on div "Northco Construction, LLC" at bounding box center [190, 105] width 218 height 10
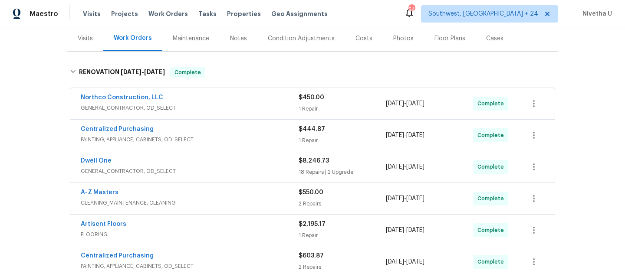
click at [180, 13] on div "Visits Projects Work Orders Tasks Properties Geo Assignments" at bounding box center [210, 13] width 255 height 17
click at [172, 15] on span "Work Orders" at bounding box center [167, 14] width 39 height 9
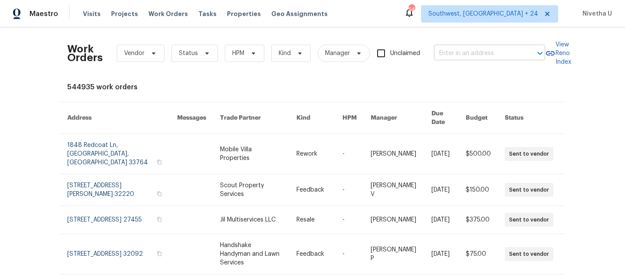
click at [494, 53] on input "text" at bounding box center [477, 53] width 87 height 13
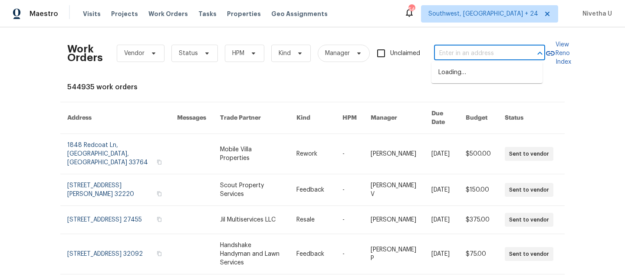
paste input "224 Kailin Shea Ave Pacolet, SC 29372"
type input "224 Kailin Shea Ave Pacolet, SC 29372"
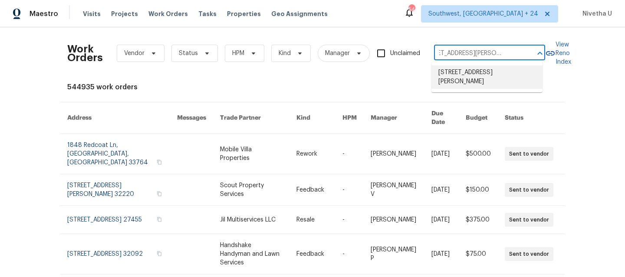
click at [490, 73] on li "224 Kailin Shea Ave, Pacolet, SC 29372" at bounding box center [486, 76] width 111 height 23
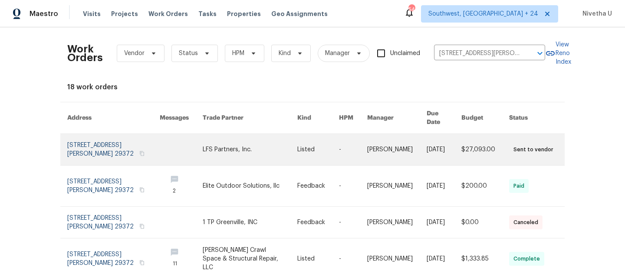
click at [96, 145] on link at bounding box center [113, 149] width 92 height 31
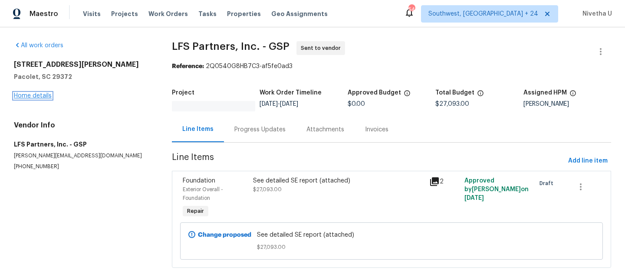
click at [33, 97] on link "Home details" at bounding box center [33, 96] width 38 height 6
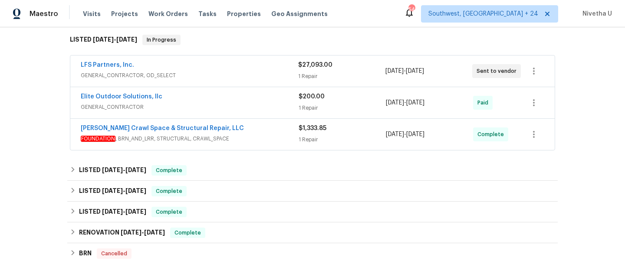
scroll to position [141, 0]
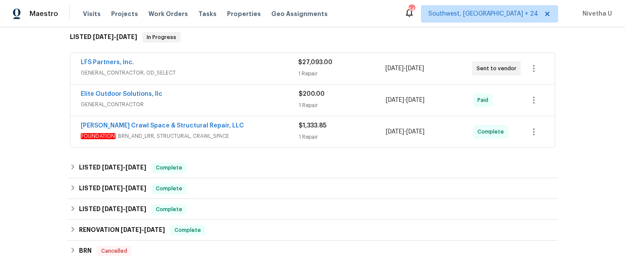
click at [254, 75] on span "GENERAL_CONTRACTOR, OD_SELECT" at bounding box center [189, 73] width 217 height 9
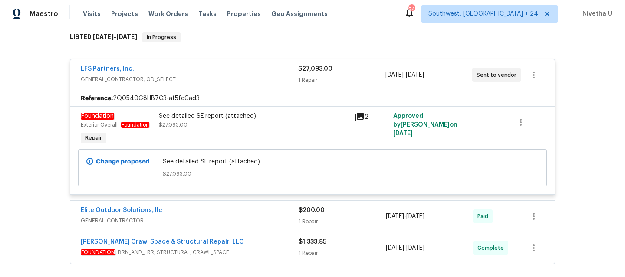
click at [254, 75] on span "GENERAL_CONTRACTOR, OD_SELECT" at bounding box center [189, 79] width 217 height 9
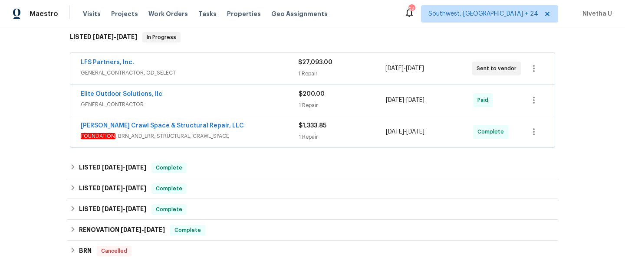
click at [255, 105] on span "GENERAL_CONTRACTOR" at bounding box center [190, 104] width 218 height 9
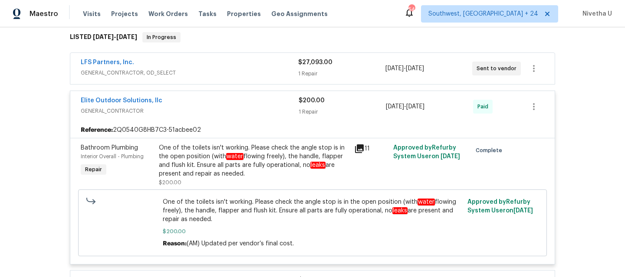
click at [255, 105] on div "Elite Outdoor Solutions, llc" at bounding box center [190, 101] width 218 height 10
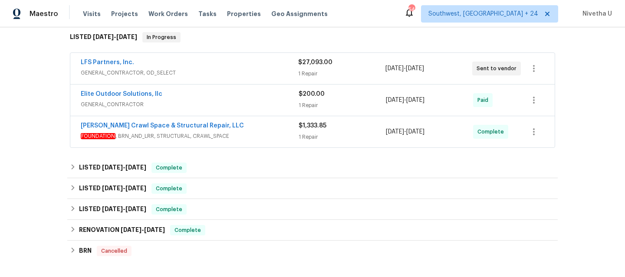
click at [257, 110] on div "Elite Outdoor Solutions, llc GENERAL_CONTRACTOR" at bounding box center [190, 100] width 218 height 21
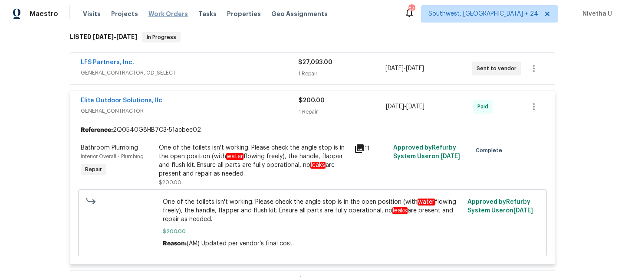
click at [164, 13] on span "Work Orders" at bounding box center [167, 14] width 39 height 9
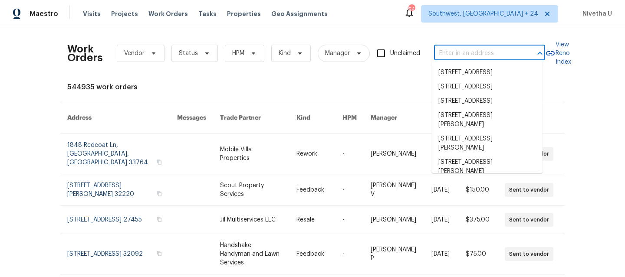
click at [467, 50] on input "text" at bounding box center [477, 53] width 87 height 13
paste input "3517 E Cypress St Phoenix, AZ 85008"
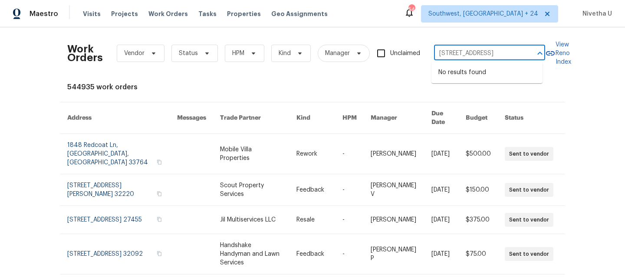
type input "3517 E Cypress St Phoenix, AZ 85008"
click at [510, 11] on span "Southwest, FL + 24" at bounding box center [483, 14] width 110 height 9
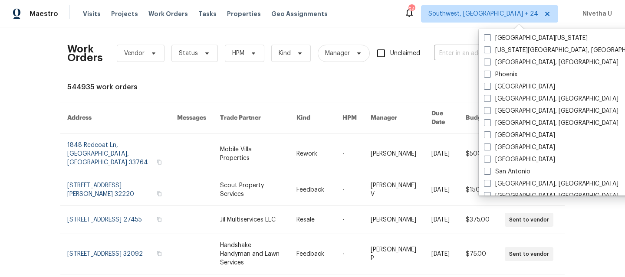
scroll to position [520, 0]
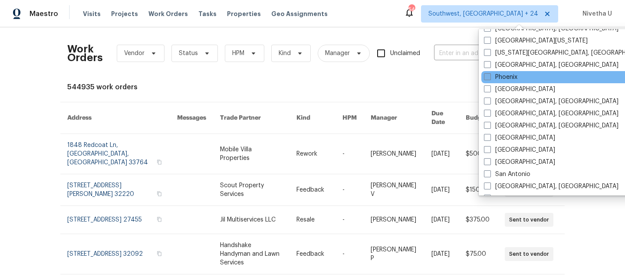
click at [503, 77] on label "Phoenix" at bounding box center [500, 77] width 33 height 9
click at [489, 77] on input "Phoenix" at bounding box center [487, 76] width 6 height 6
checkbox input "true"
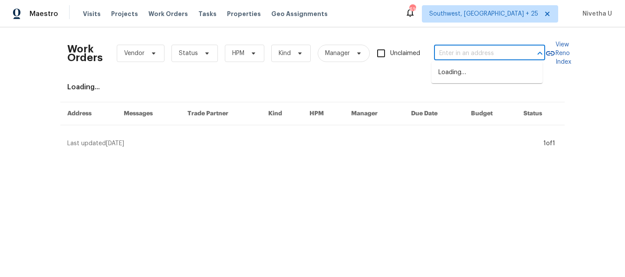
click at [453, 51] on input "text" at bounding box center [477, 53] width 87 height 13
paste input "3517 E Cypress St Phoenix, AZ 85008"
type input "3517 E Cypress St Phoenix, AZ 85008"
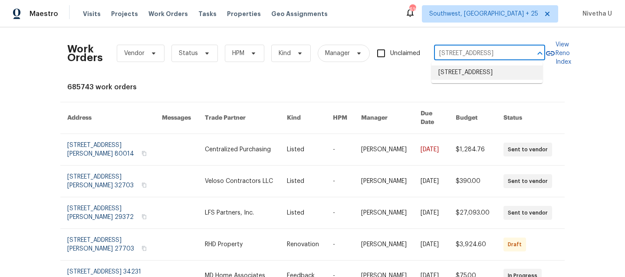
click at [475, 77] on li "3517 E Cypress St, Phoenix, AZ 85008" at bounding box center [486, 72] width 111 height 14
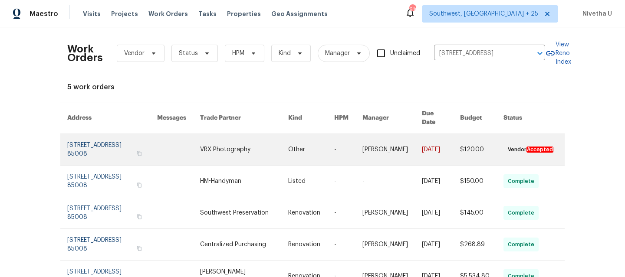
click at [94, 141] on link at bounding box center [112, 149] width 90 height 31
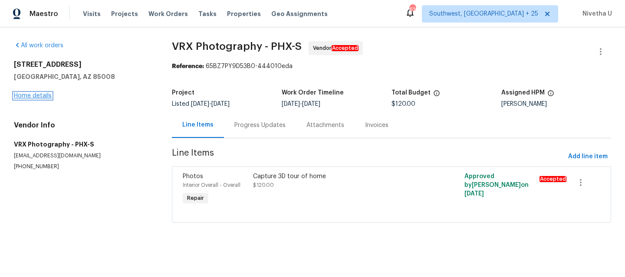
click at [36, 98] on link "Home details" at bounding box center [33, 96] width 38 height 6
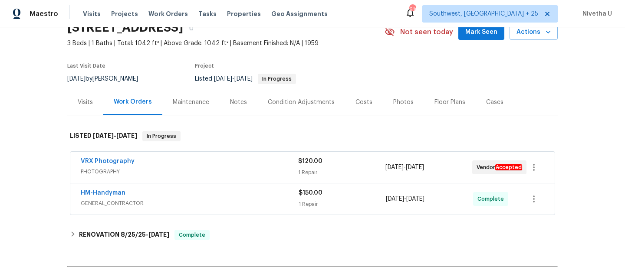
scroll to position [55, 0]
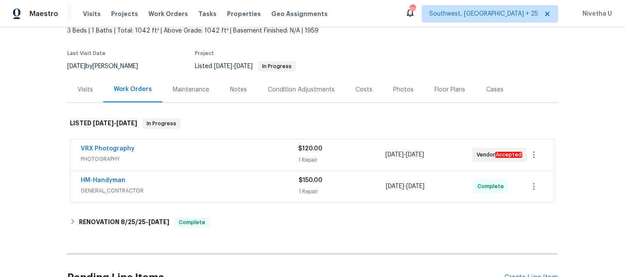
click at [153, 193] on span "GENERAL_CONTRACTOR" at bounding box center [190, 190] width 218 height 9
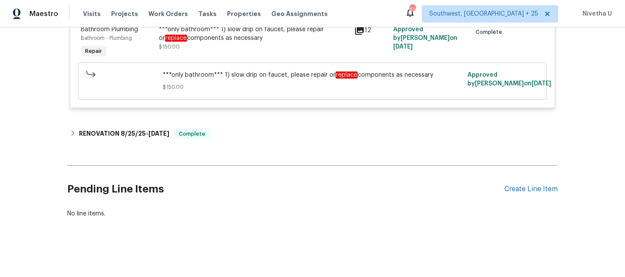
scroll to position [267, 0]
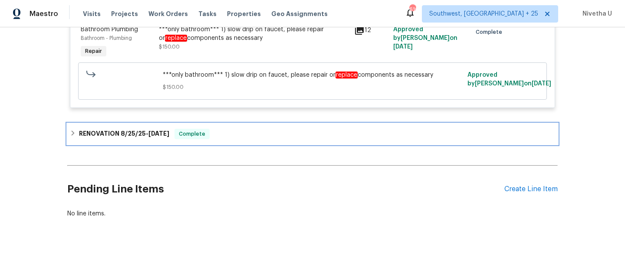
click at [227, 135] on div "RENOVATION 8/25/25 - 8/29/25 Complete" at bounding box center [312, 134] width 485 height 10
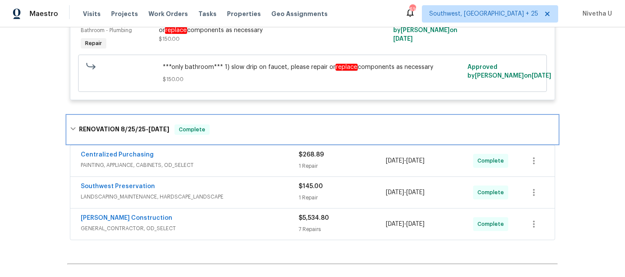
click at [227, 135] on div "RENOVATION 8/25/25 - 8/29/25 Complete" at bounding box center [312, 129] width 485 height 10
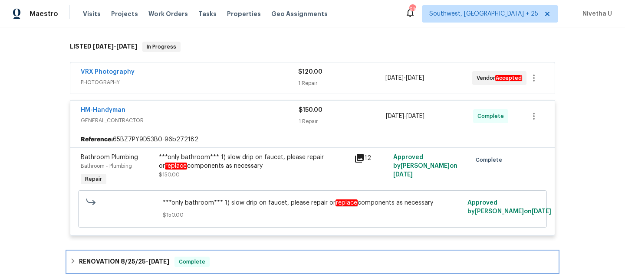
scroll to position [125, 0]
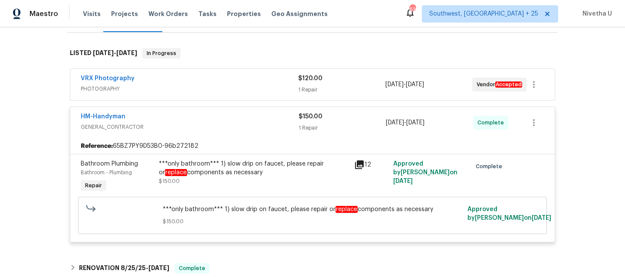
click at [219, 92] on span "PHOTOGRAPHY" at bounding box center [189, 89] width 217 height 9
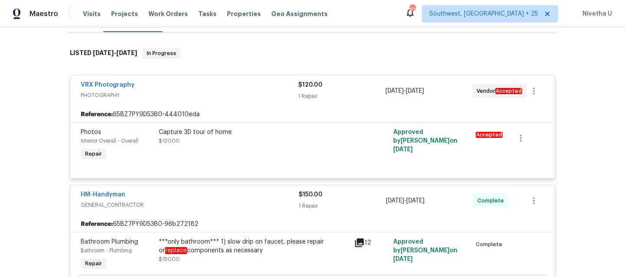
click at [219, 92] on span "PHOTOGRAPHY" at bounding box center [189, 95] width 217 height 9
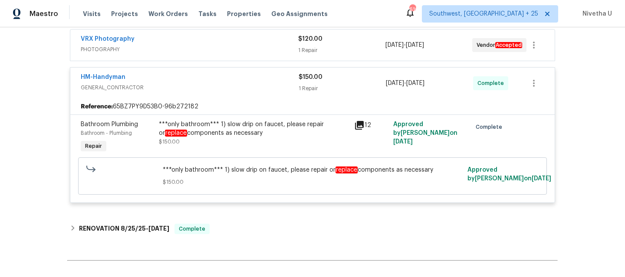
scroll to position [181, 0]
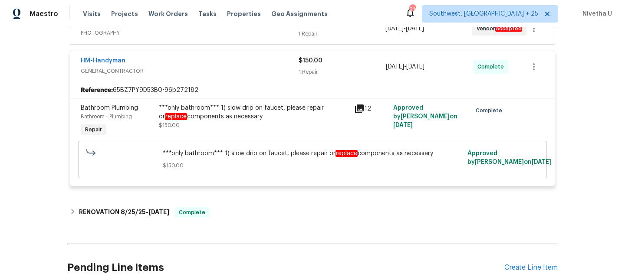
click at [265, 128] on div "***only bathroom*** 1) slow drip on faucet, please repair or replace components…" at bounding box center [254, 117] width 190 height 26
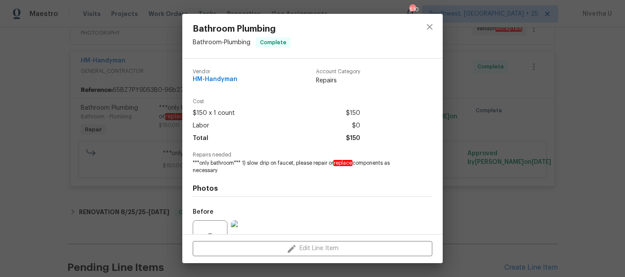
scroll to position [86, 0]
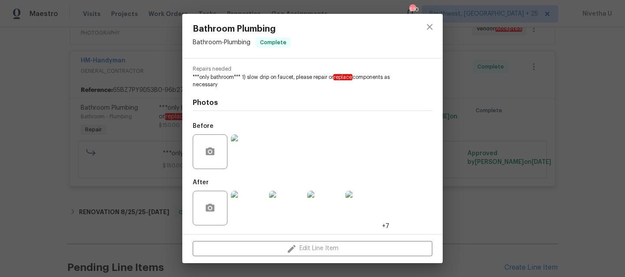
click at [259, 146] on img at bounding box center [248, 151] width 35 height 35
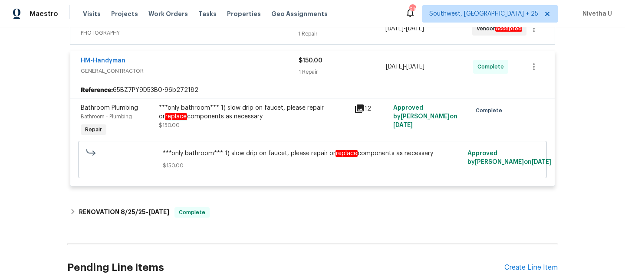
click at [221, 72] on span "GENERAL_CONTRACTOR" at bounding box center [190, 71] width 218 height 9
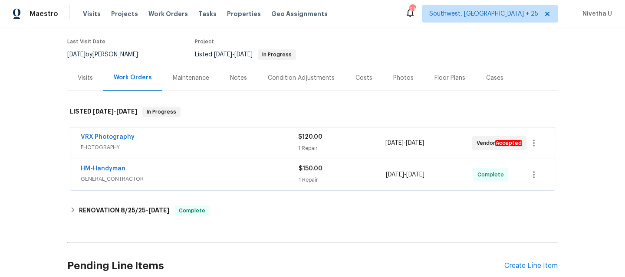
scroll to position [66, 0]
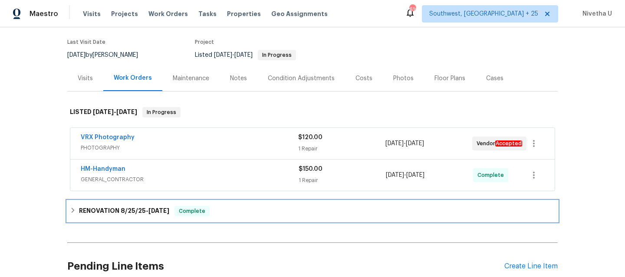
click at [209, 207] on div "RENOVATION 8/25/25 - 8/29/25 Complete" at bounding box center [312, 211] width 485 height 10
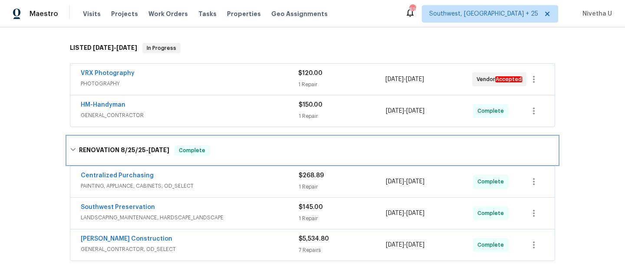
scroll to position [185, 0]
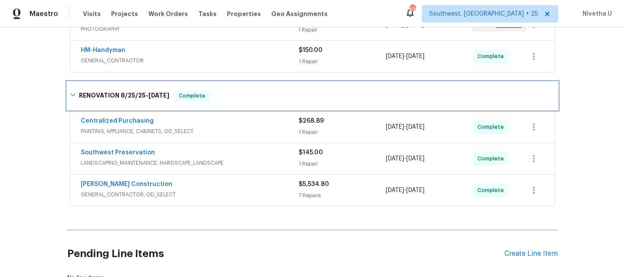
click at [232, 93] on div "RENOVATION 8/25/25 - 8/29/25 Complete" at bounding box center [312, 96] width 485 height 10
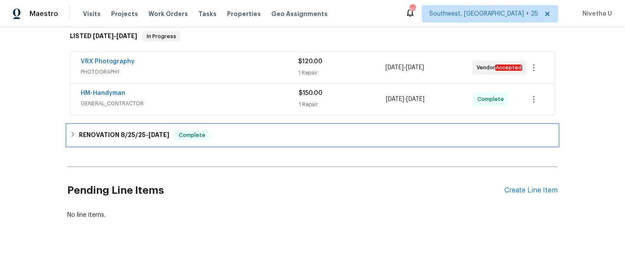
scroll to position [0, 0]
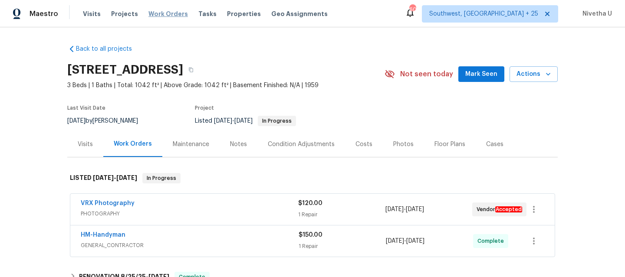
click at [162, 14] on span "Work Orders" at bounding box center [167, 14] width 39 height 9
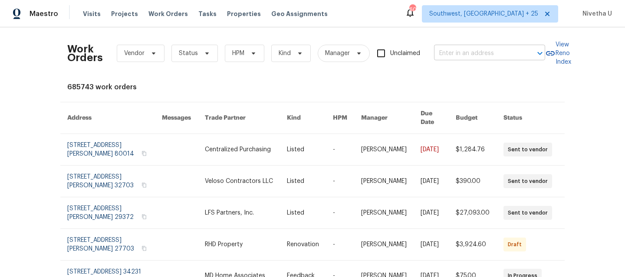
click at [452, 62] on div "Work Orders Vendor Status HPM Kind Manager Unclaimed ​" at bounding box center [306, 53] width 478 height 38
click at [452, 60] on div "Work Orders Vendor Status HPM Kind Manager Unclaimed ​" at bounding box center [306, 53] width 478 height 38
click at [451, 56] on input "text" at bounding box center [477, 53] width 87 height 13
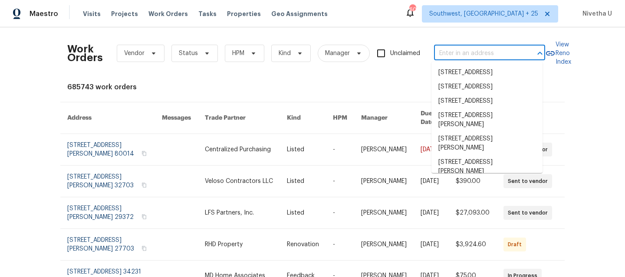
paste input "4133 Rosedown Ct NW Kennesaw, GA 30144"
type input "4133 Rosedown Ct NW Kennesaw, GA 30144"
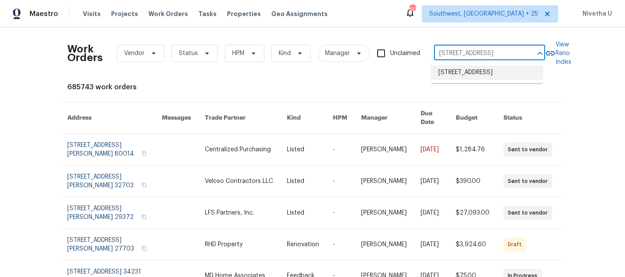
click at [458, 79] on li "4133 Rosedown Ct NW, Kennesaw, GA 30144" at bounding box center [486, 72] width 111 height 14
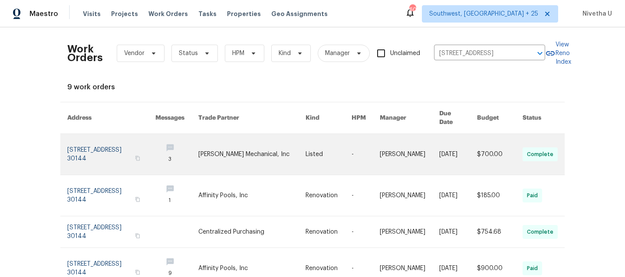
click at [75, 143] on link at bounding box center [111, 154] width 88 height 41
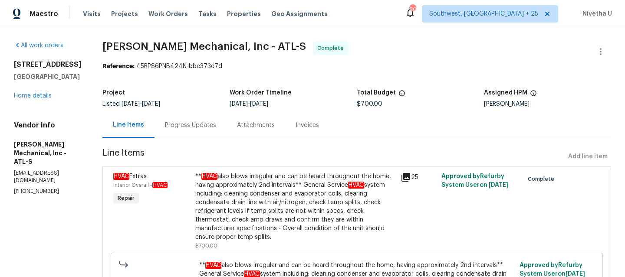
click at [27, 99] on div "4133 Rosedown Ct NW Kennesaw, GA 30144 Home details" at bounding box center [48, 80] width 68 height 40
click at [27, 97] on link "Home details" at bounding box center [33, 96] width 38 height 6
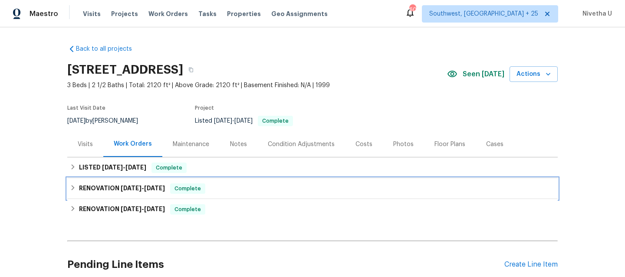
click at [206, 183] on div "RENOVATION 6/18/25 - 6/18/25 Complete" at bounding box center [312, 188] width 490 height 21
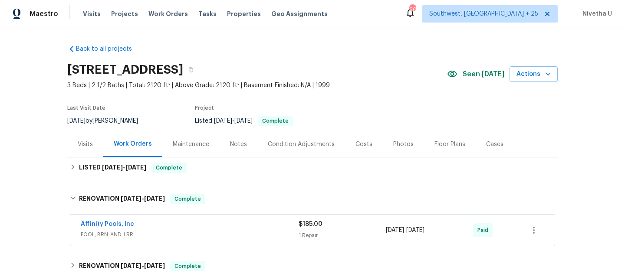
click at [211, 229] on div "Affinity Pools, Inc" at bounding box center [190, 225] width 218 height 10
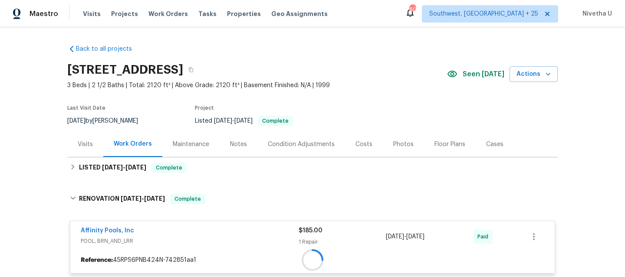
scroll to position [98, 0]
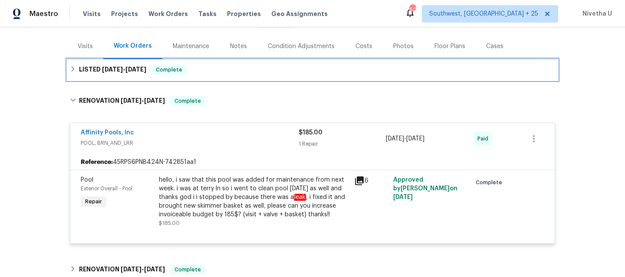
click at [212, 69] on div "LISTED 8/29/25 - 9/1/25 Complete" at bounding box center [312, 70] width 485 height 10
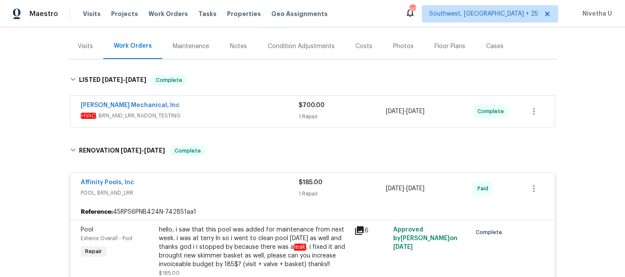
click at [221, 111] on span "HVAC , BRN_AND_LRR, RADON_TESTING" at bounding box center [190, 115] width 218 height 9
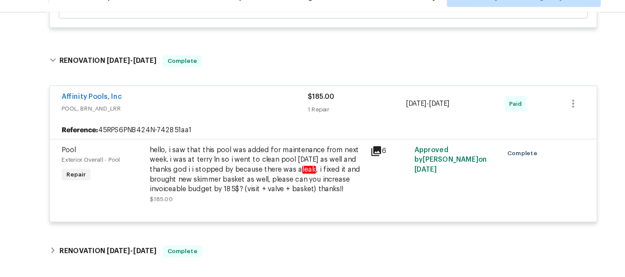
scroll to position [516, 0]
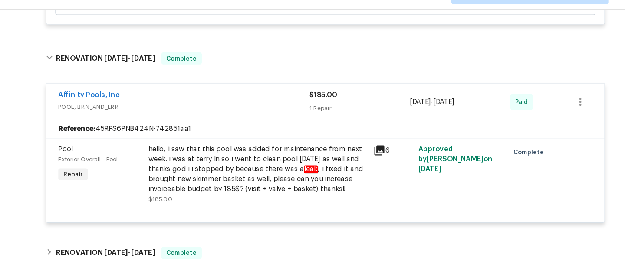
click at [229, 164] on div "hello, i saw that this pool was added for maintenance from next week. i was at …" at bounding box center [254, 165] width 190 height 43
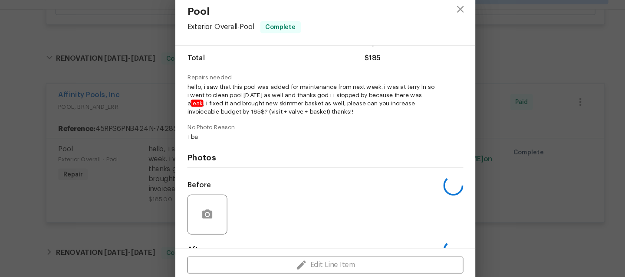
scroll to position [122, 0]
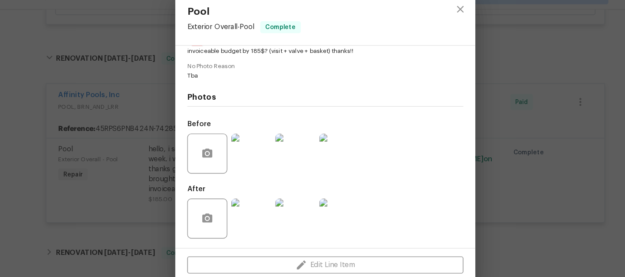
click at [471, 165] on div "Pool Exterior Overall - Pool Complete Vendor Affinity Pools, Inc Account Catego…" at bounding box center [312, 138] width 625 height 277
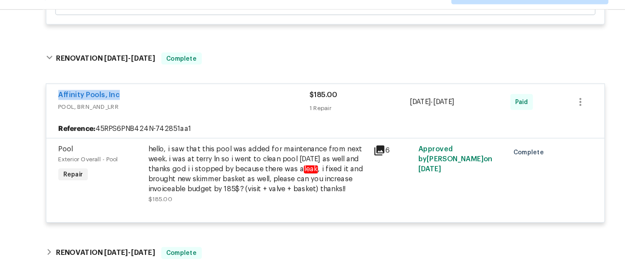
click at [243, 164] on div "hello, i saw that this pool was added for maintenance from next week. i was at …" at bounding box center [254, 165] width 190 height 43
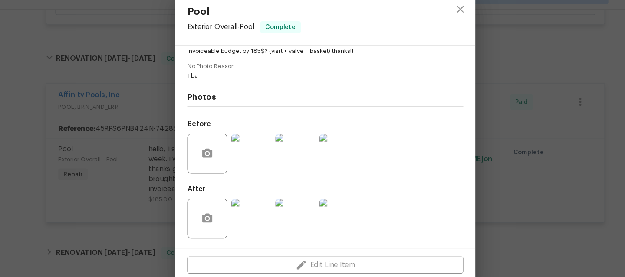
click at [243, 164] on img at bounding box center [248, 152] width 35 height 35
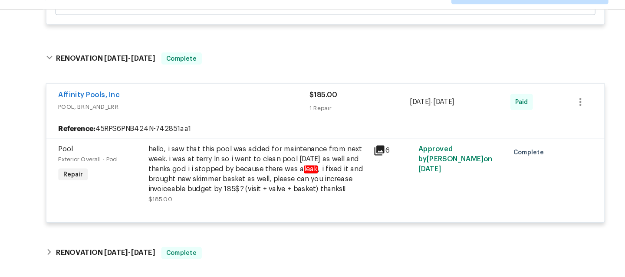
click at [316, 171] on div "hello, i saw that this pool was added for maintenance from next week. i was at …" at bounding box center [254, 165] width 190 height 43
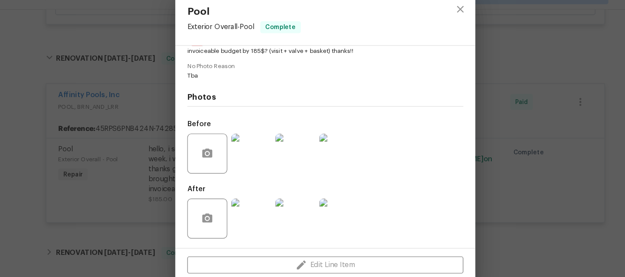
click at [289, 141] on img at bounding box center [286, 152] width 35 height 35
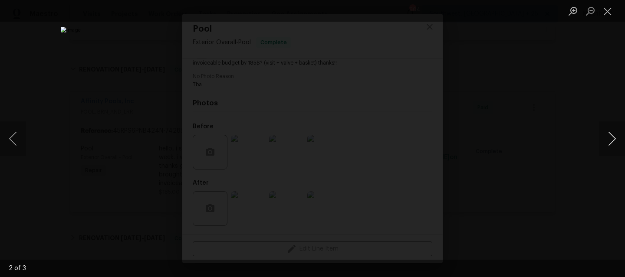
click at [613, 144] on button "Next image" at bounding box center [612, 138] width 26 height 35
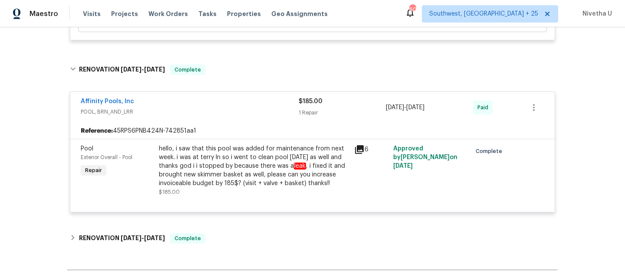
click at [285, 173] on div "hello, i saw that this pool was added for maintenance from next week. i was at …" at bounding box center [254, 165] width 190 height 43
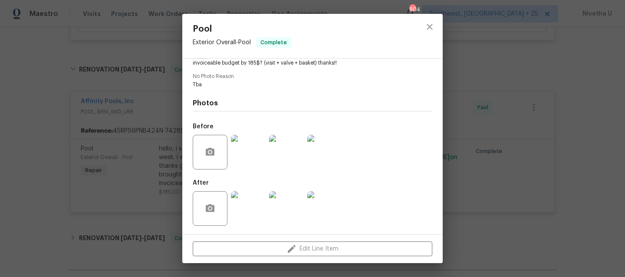
click at [252, 161] on img at bounding box center [248, 152] width 35 height 35
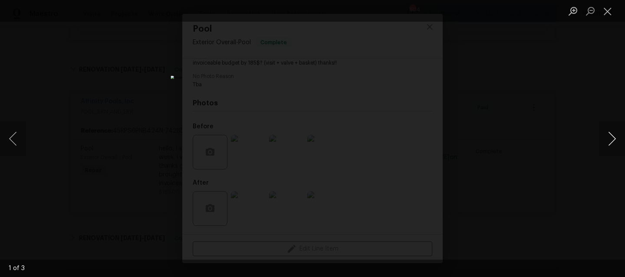
click at [612, 151] on button "Next image" at bounding box center [612, 138] width 26 height 35
click at [587, 169] on div "Lightbox" at bounding box center [312, 138] width 625 height 277
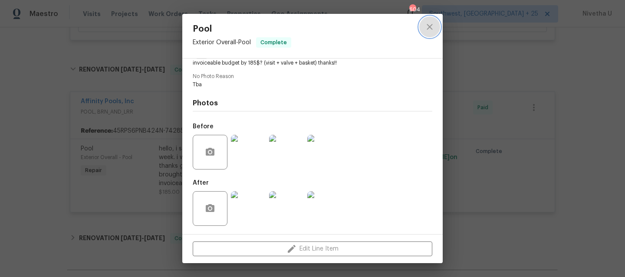
click at [429, 17] on button "close" at bounding box center [429, 26] width 21 height 21
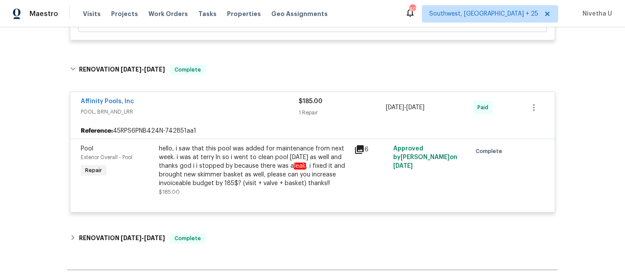
click at [265, 99] on div "Affinity Pools, Inc" at bounding box center [190, 102] width 218 height 10
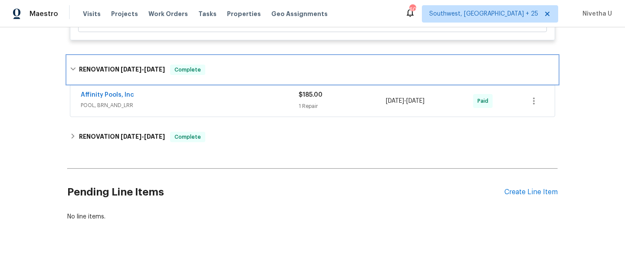
drag, startPoint x: 252, startPoint y: 76, endPoint x: 256, endPoint y: 121, distance: 44.4
click at [252, 76] on div "RENOVATION 6/18/25 - 6/18/25 Complete" at bounding box center [312, 70] width 490 height 28
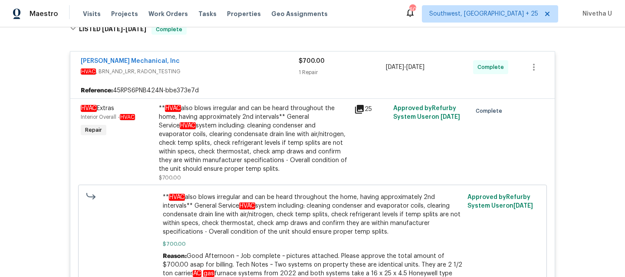
scroll to position [148, 0]
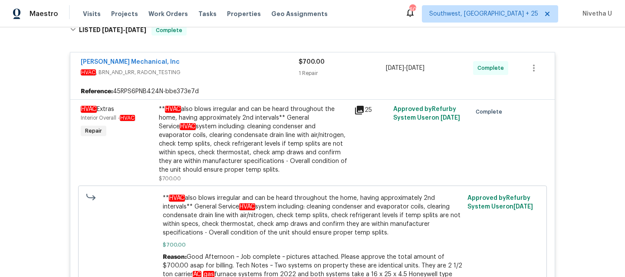
click at [224, 61] on div "JH Martin Mechanical, Inc" at bounding box center [190, 63] width 218 height 10
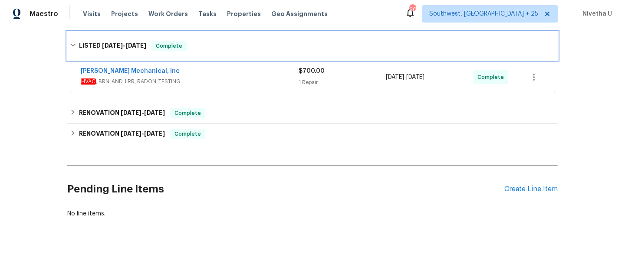
click at [210, 41] on div "LISTED 8/29/25 - 9/1/25 Complete" at bounding box center [312, 46] width 485 height 10
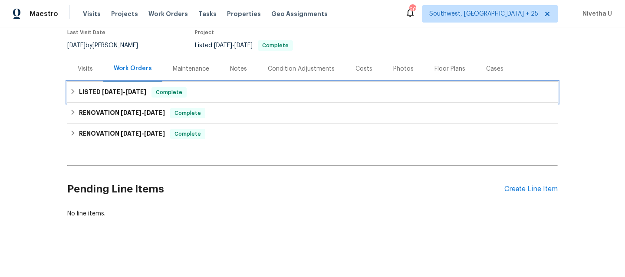
scroll to position [82, 0]
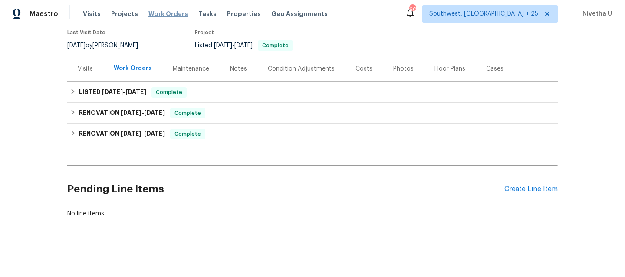
click at [155, 17] on span "Work Orders" at bounding box center [167, 14] width 39 height 9
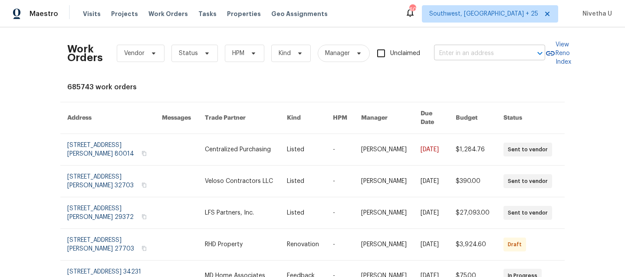
click at [455, 50] on input "text" at bounding box center [477, 53] width 87 height 13
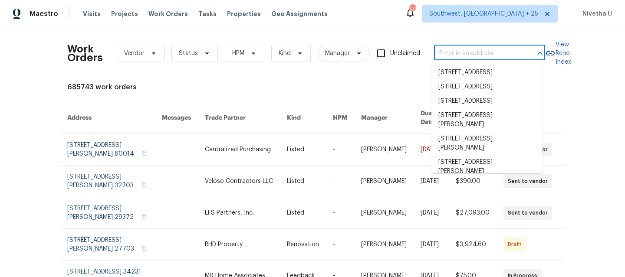
paste input "3912 Wellesley Dr NE Albuquerque, NM 87107"
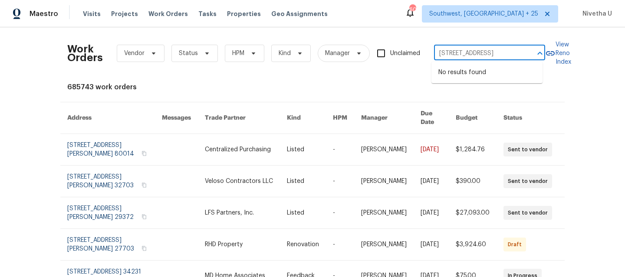
type input "3912 Wellesley Dr NE Albuquerque, NM 87107"
click at [503, 10] on span "Southwest, FL + 25" at bounding box center [483, 14] width 109 height 9
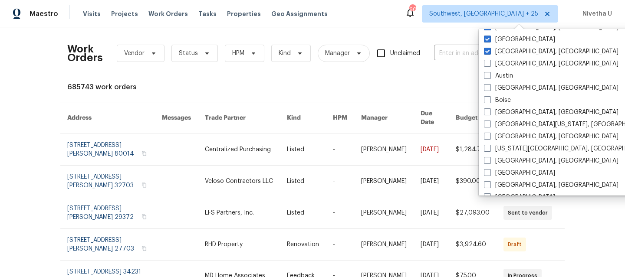
scroll to position [285, 0]
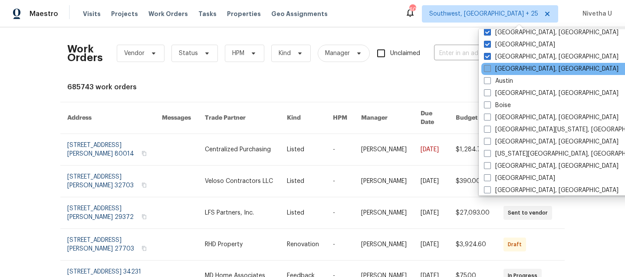
click at [505, 68] on label "Albuquerque, NM" at bounding box center [551, 69] width 134 height 9
click at [489, 68] on input "Albuquerque, NM" at bounding box center [487, 68] width 6 height 6
checkbox input "true"
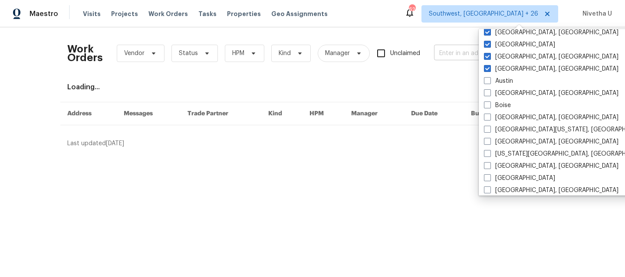
click at [442, 55] on input "text" at bounding box center [477, 53] width 87 height 13
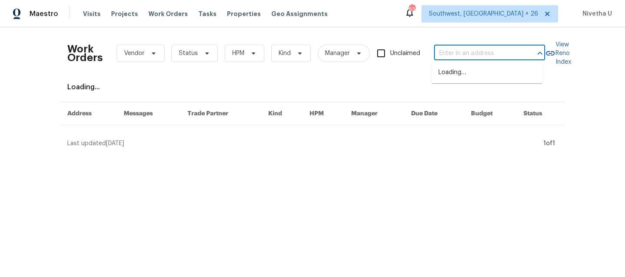
paste input "3912 Wellesley Dr NE Albuquerque, NM 87107"
type input "3912 Wellesley Dr NE Albuquerque, NM 87107"
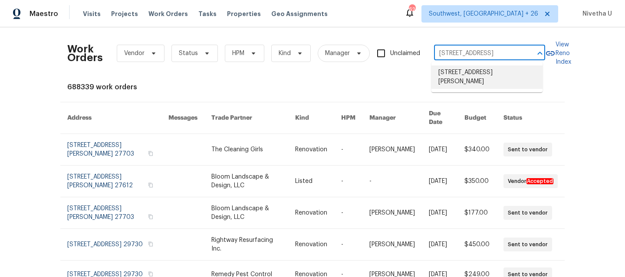
click at [455, 76] on li "3912 Wellesley Dr NE, Albuquerque, NM 87107" at bounding box center [486, 76] width 111 height 23
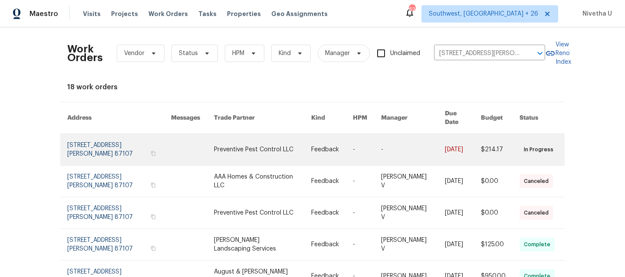
click at [92, 145] on link at bounding box center [119, 149] width 104 height 31
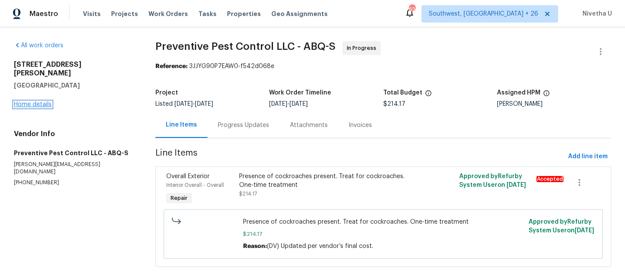
click at [25, 101] on link "Home details" at bounding box center [33, 104] width 38 height 6
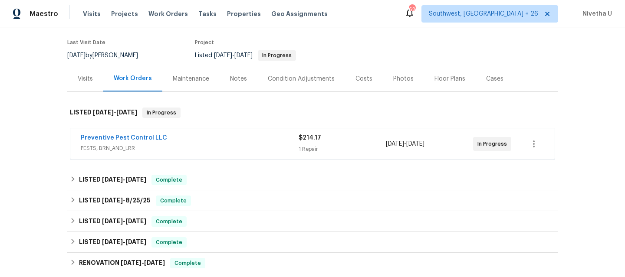
scroll to position [96, 0]
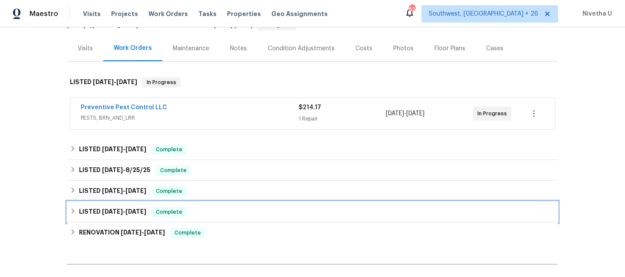
click at [223, 212] on div "LISTED 5/21/25 - 6/13/25 Complete" at bounding box center [312, 212] width 485 height 10
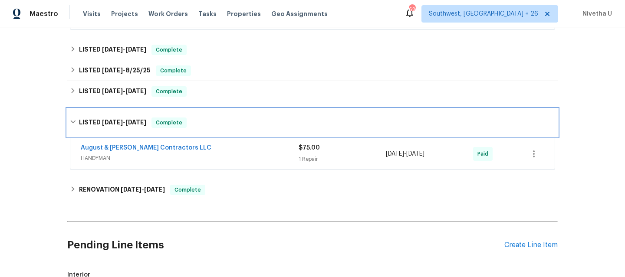
scroll to position [200, 0]
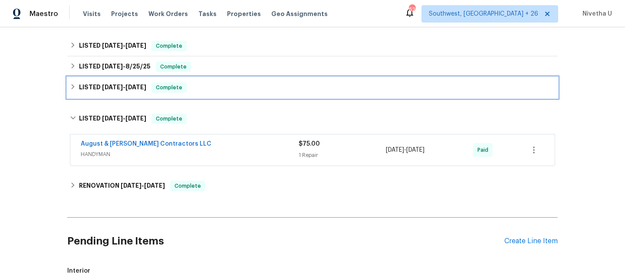
click at [202, 89] on div "LISTED 6/25/25 - 7/22/25 Complete" at bounding box center [312, 87] width 485 height 10
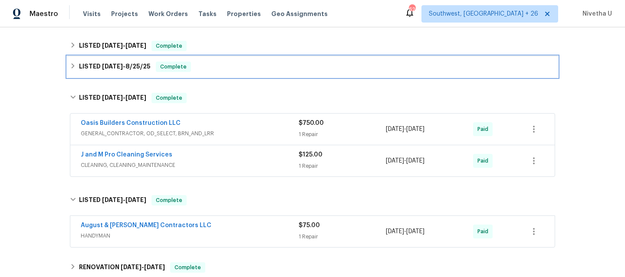
click at [200, 77] on div "LISTED 8/12/25 - 8/25/25 Complete" at bounding box center [312, 66] width 490 height 21
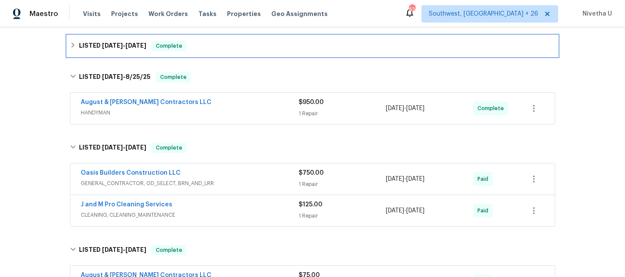
drag, startPoint x: 200, startPoint y: 56, endPoint x: 202, endPoint y: 93, distance: 37.8
click at [200, 55] on div "LISTED 8/28/25 - 9/3/25 Complete" at bounding box center [312, 46] width 490 height 21
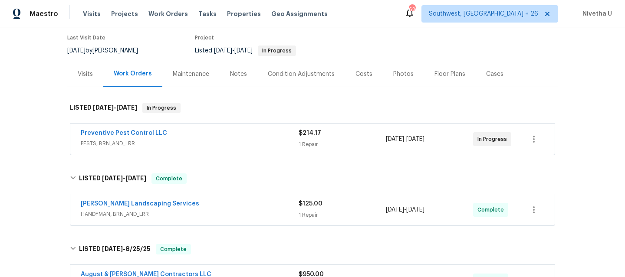
click at [208, 144] on span "PESTS, BRN_AND_LRR" at bounding box center [190, 143] width 218 height 9
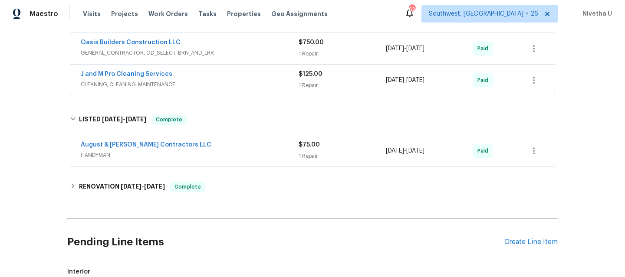
scroll to position [502, 0]
click at [213, 163] on div "August & Suttles Contractors LLC HANDYMAN $75.00 1 Repair 6/11/2025 - 6/13/2025…" at bounding box center [312, 150] width 484 height 31
click at [206, 154] on span "HANDYMAN" at bounding box center [190, 154] width 218 height 9
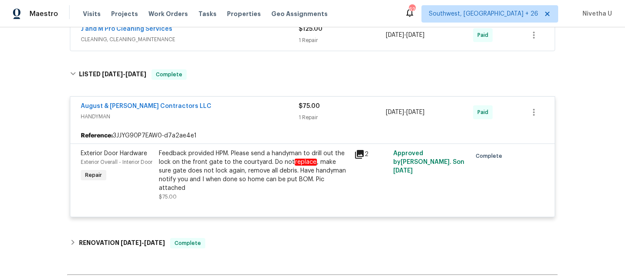
scroll to position [546, 0]
click at [237, 114] on span "HANDYMAN" at bounding box center [190, 117] width 218 height 9
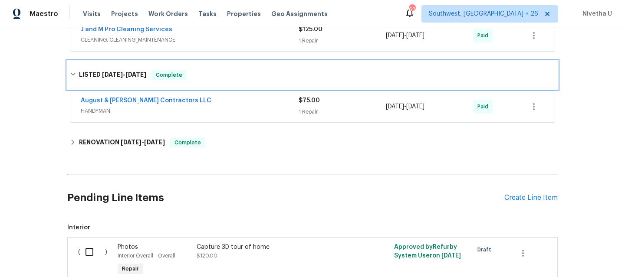
click at [230, 84] on div "LISTED 5/21/25 - 6/13/25 Complete" at bounding box center [312, 75] width 490 height 28
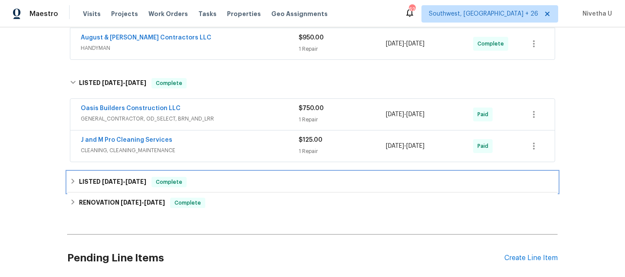
scroll to position [435, 0]
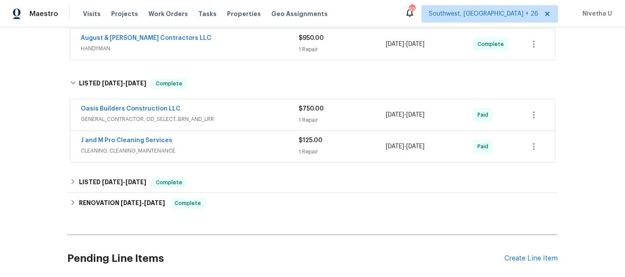
click at [232, 142] on div "J and M Pro Cleaning Services" at bounding box center [190, 141] width 218 height 10
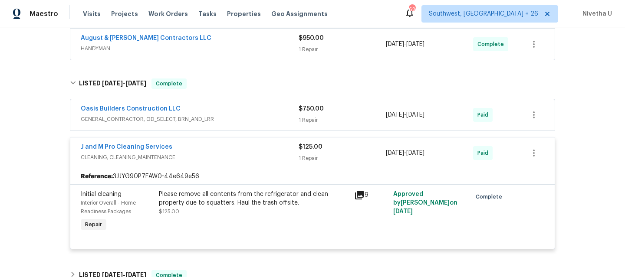
click at [234, 149] on div "J and M Pro Cleaning Services" at bounding box center [190, 148] width 218 height 10
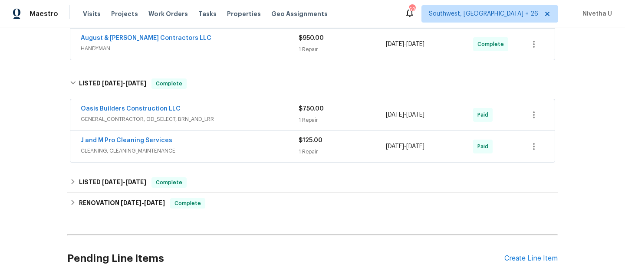
click at [230, 109] on div "Oasis Builders Construction LLC" at bounding box center [190, 110] width 218 height 10
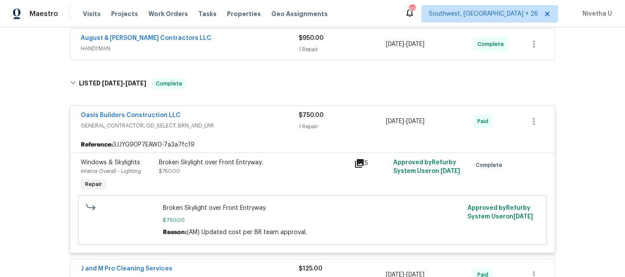
click at [239, 128] on span "GENERAL_CONTRACTOR, OD_SELECT, BRN_AND_LRR" at bounding box center [190, 125] width 218 height 9
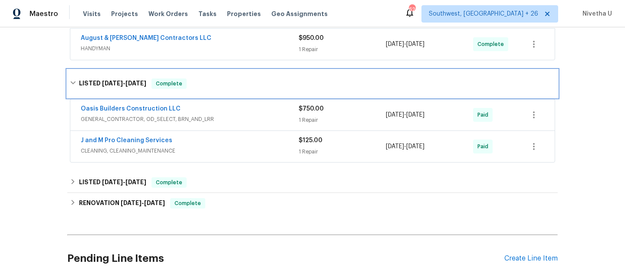
click at [229, 95] on div "LISTED 6/25/25 - 7/22/25 Complete" at bounding box center [312, 84] width 490 height 28
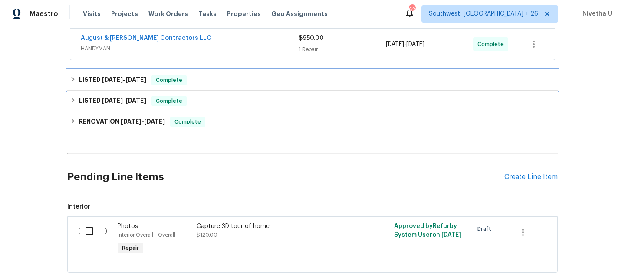
scroll to position [369, 0]
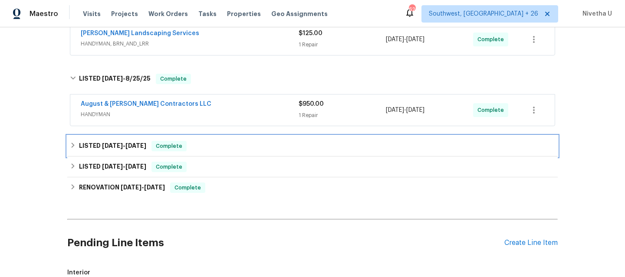
click at [228, 145] on div "LISTED 6/25/25 - 7/22/25 Complete" at bounding box center [312, 146] width 485 height 10
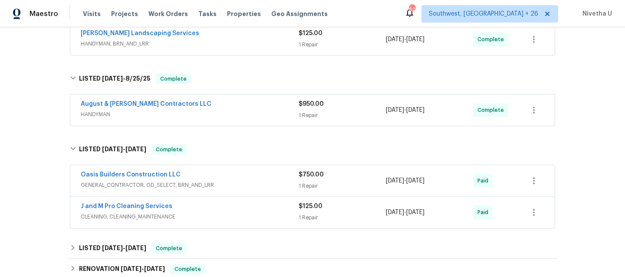
click at [230, 175] on div "Oasis Builders Construction LLC" at bounding box center [190, 175] width 218 height 10
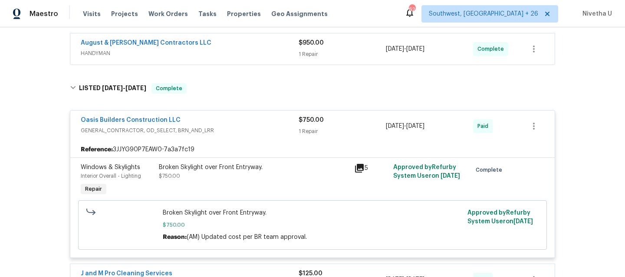
scroll to position [420, 0]
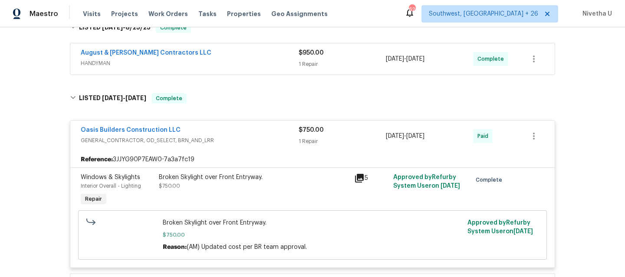
click at [220, 143] on span "GENERAL_CONTRACTOR, OD_SELECT, BRN_AND_LRR" at bounding box center [190, 140] width 218 height 9
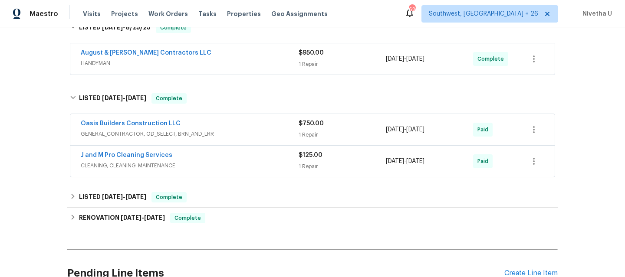
click at [224, 171] on div "J and M Pro Cleaning Services CLEANING, CLEANING_MAINTENANCE" at bounding box center [190, 161] width 218 height 21
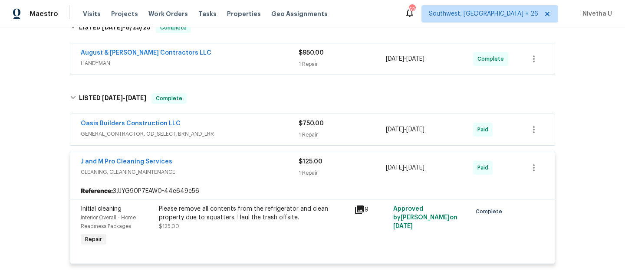
click at [224, 171] on span "CLEANING, CLEANING_MAINTENANCE" at bounding box center [190, 172] width 218 height 9
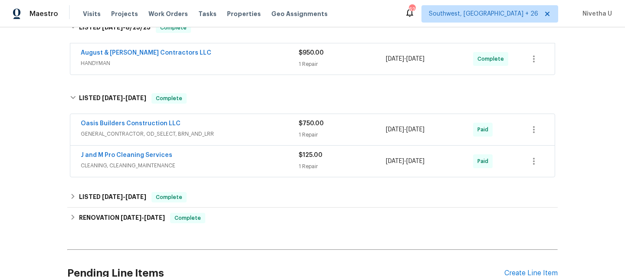
click at [225, 131] on span "GENERAL_CONTRACTOR, OD_SELECT, BRN_AND_LRR" at bounding box center [190, 134] width 218 height 9
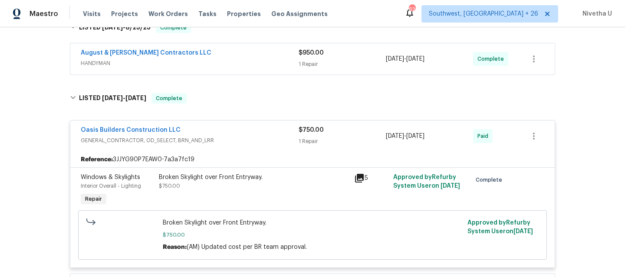
click at [226, 137] on span "GENERAL_CONTRACTOR, OD_SELECT, BRN_AND_LRR" at bounding box center [190, 140] width 218 height 9
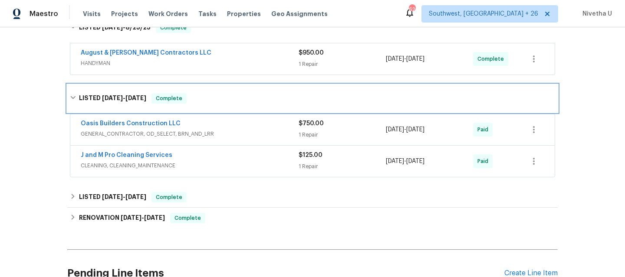
click at [218, 111] on div "LISTED 6/25/25 - 7/22/25 Complete" at bounding box center [312, 99] width 490 height 28
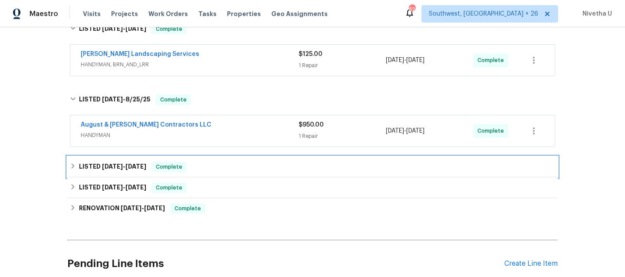
scroll to position [347, 0]
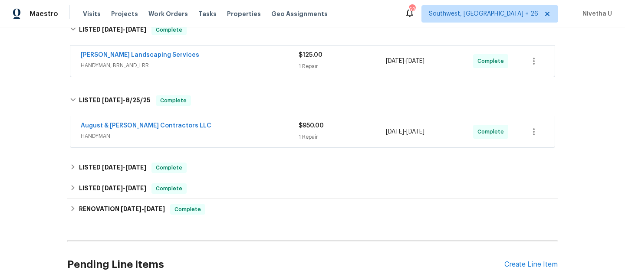
click at [214, 129] on div "August & Suttles Contractors LLC" at bounding box center [190, 126] width 218 height 10
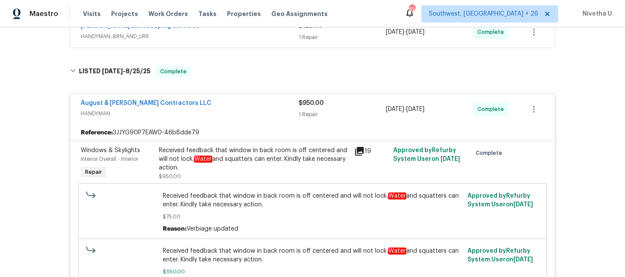
scroll to position [290, 0]
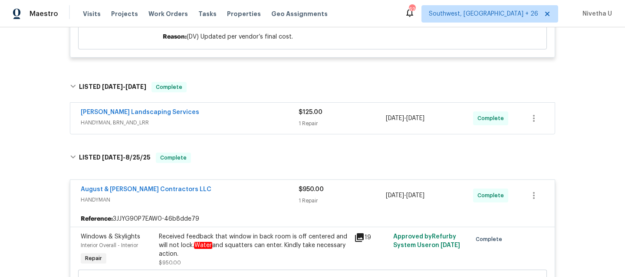
click at [218, 116] on div "Rodriguez Landscaping Services" at bounding box center [190, 113] width 218 height 10
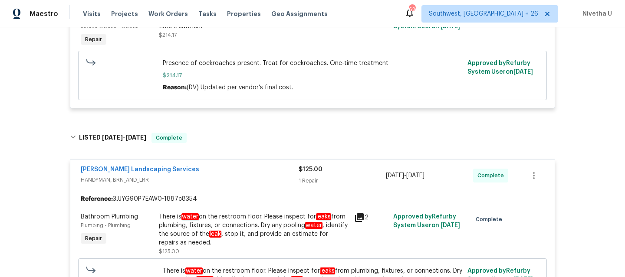
scroll to position [108, 0]
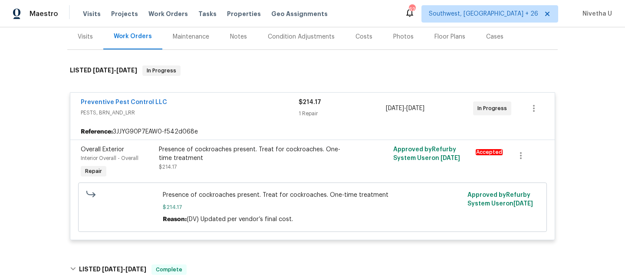
click at [207, 108] on div "Preventive Pest Control LLC" at bounding box center [190, 103] width 218 height 10
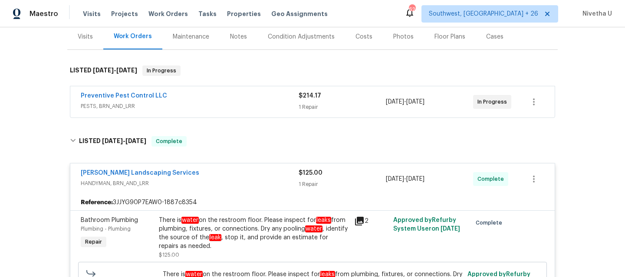
scroll to position [196, 0]
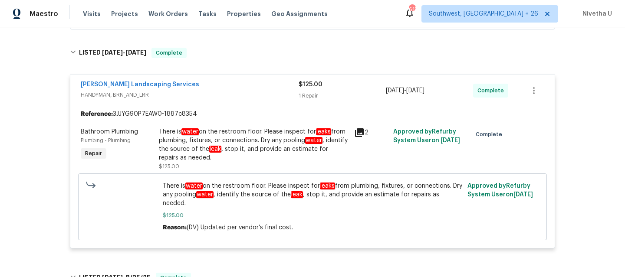
click at [250, 97] on span "HANDYMAN, BRN_AND_LRR" at bounding box center [190, 95] width 218 height 9
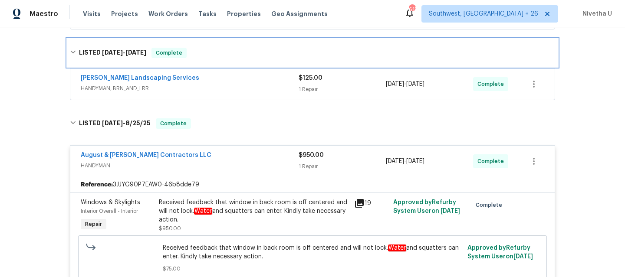
click at [239, 64] on div "LISTED 8/28/25 - 9/3/25 Complete" at bounding box center [312, 53] width 490 height 28
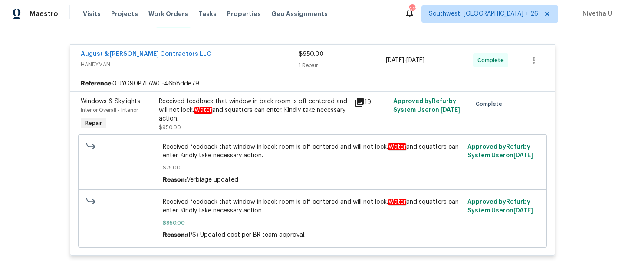
scroll to position [253, 0]
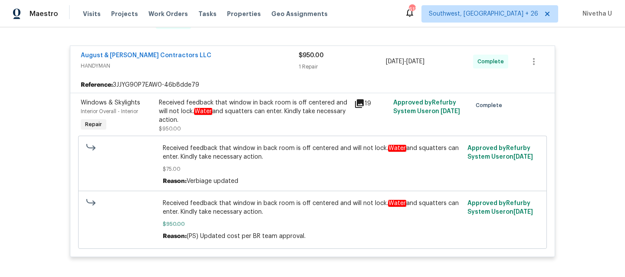
click at [263, 68] on span "HANDYMAN" at bounding box center [190, 66] width 218 height 9
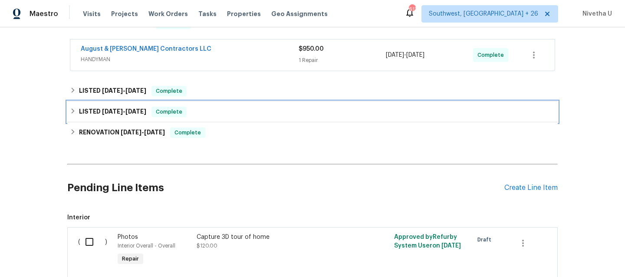
click at [239, 115] on div "LISTED 5/21/25 - 6/13/25 Complete" at bounding box center [312, 112] width 485 height 10
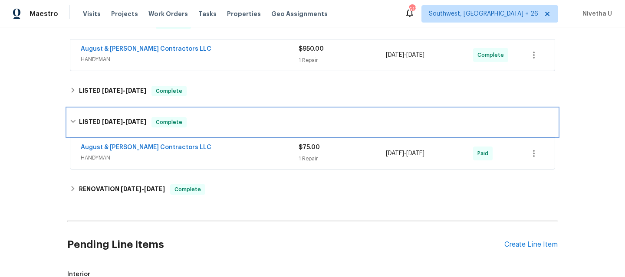
click at [239, 121] on div "LISTED 5/21/25 - 6/13/25 Complete" at bounding box center [312, 122] width 485 height 10
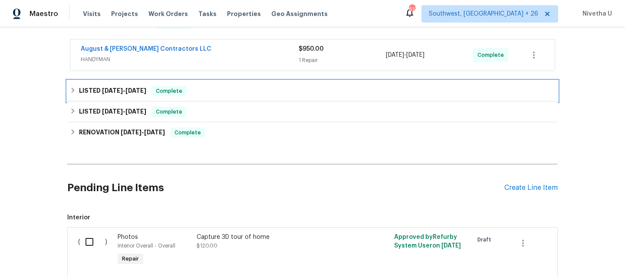
click at [229, 96] on div "LISTED 6/25/25 - 7/22/25 Complete" at bounding box center [312, 91] width 490 height 21
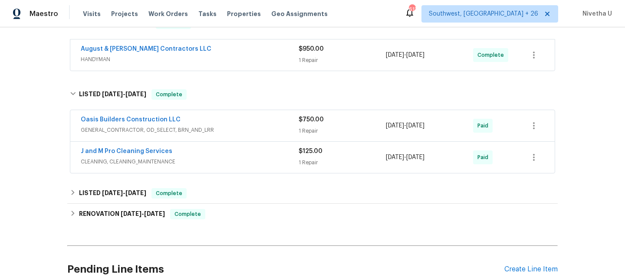
click at [252, 161] on span "CLEANING, CLEANING_MAINTENANCE" at bounding box center [190, 161] width 218 height 9
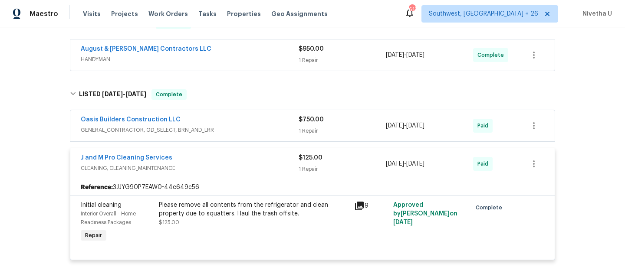
click at [252, 161] on div "J and M Pro Cleaning Services" at bounding box center [190, 159] width 218 height 10
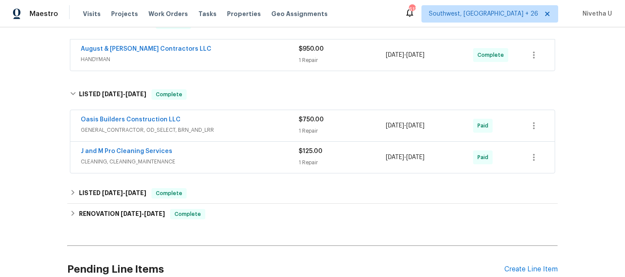
click at [249, 126] on span "GENERAL_CONTRACTOR, OD_SELECT, BRN_AND_LRR" at bounding box center [190, 130] width 218 height 9
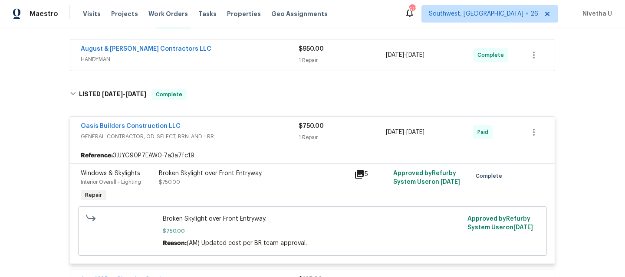
click at [249, 125] on div "Oasis Builders Construction LLC" at bounding box center [190, 127] width 218 height 10
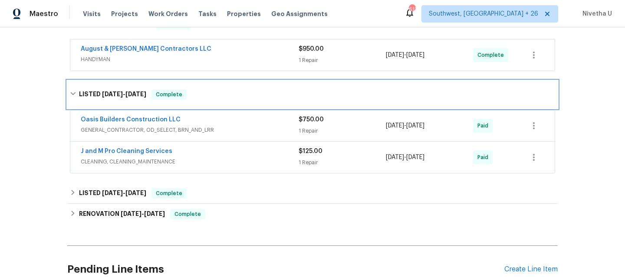
click at [232, 96] on div "LISTED 6/25/25 - 7/22/25 Complete" at bounding box center [312, 94] width 485 height 10
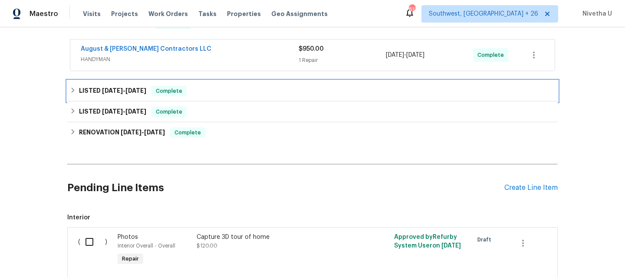
scroll to position [179, 0]
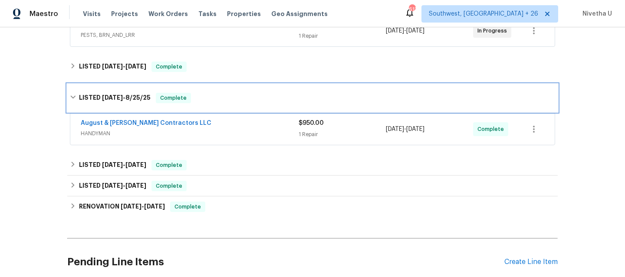
click at [225, 101] on div "LISTED 8/12/25 - 8/25/25 Complete" at bounding box center [312, 98] width 485 height 10
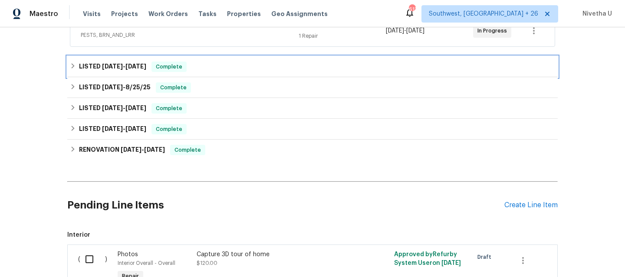
click at [216, 74] on div "LISTED 8/28/25 - 9/3/25 Complete" at bounding box center [312, 66] width 490 height 21
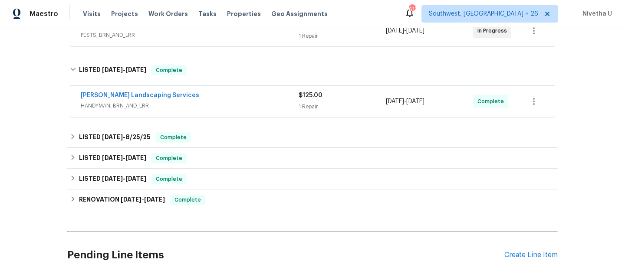
click at [236, 105] on span "HANDYMAN, BRN_AND_LRR" at bounding box center [190, 105] width 218 height 9
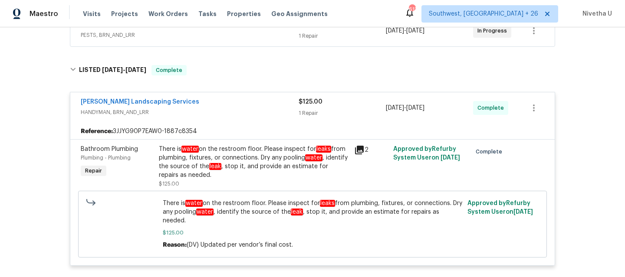
click at [236, 105] on div "Rodriguez Landscaping Services" at bounding box center [190, 103] width 218 height 10
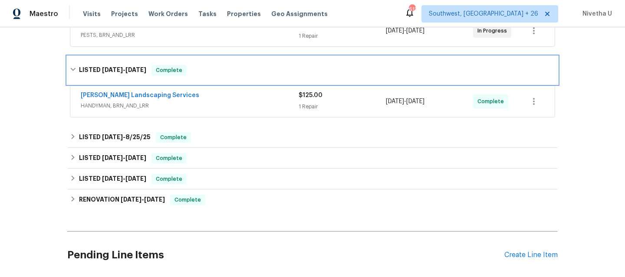
drag, startPoint x: 222, startPoint y: 71, endPoint x: 225, endPoint y: 121, distance: 50.4
click at [222, 73] on div "LISTED 8/28/25 - 9/3/25 Complete" at bounding box center [312, 70] width 485 height 10
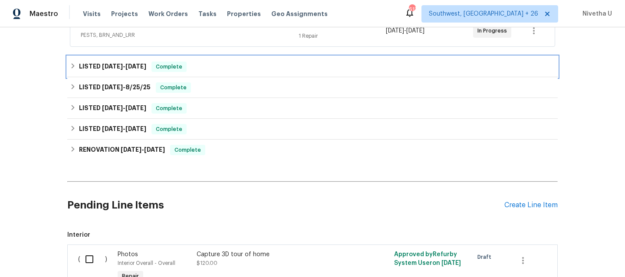
scroll to position [136, 0]
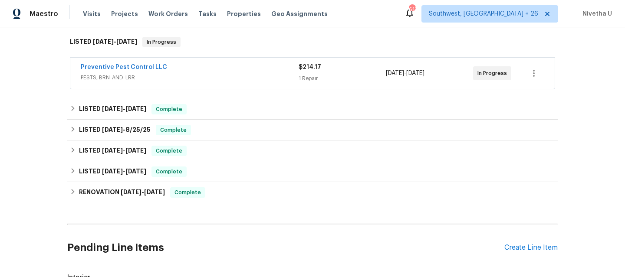
click at [211, 81] on span "PESTS, BRN_AND_LRR" at bounding box center [190, 77] width 218 height 9
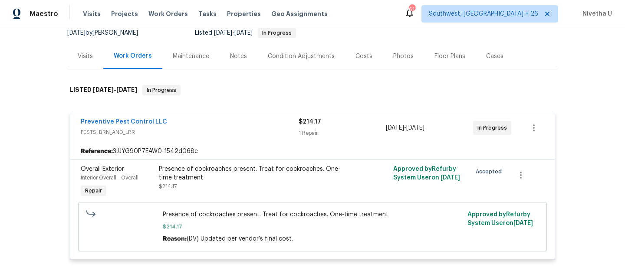
scroll to position [87, 0]
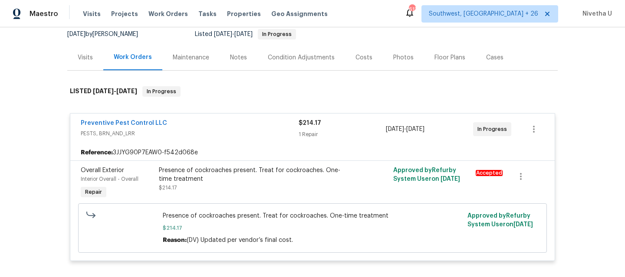
click at [217, 135] on span "PESTS, BRN_AND_LRR" at bounding box center [190, 133] width 218 height 9
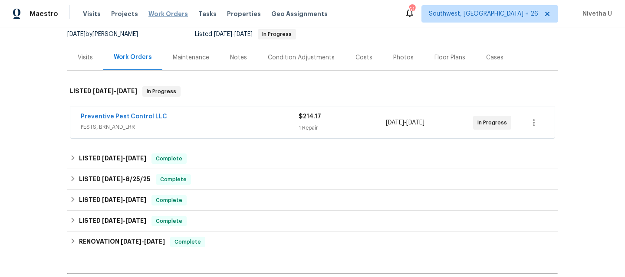
click at [163, 16] on span "Work Orders" at bounding box center [167, 14] width 39 height 9
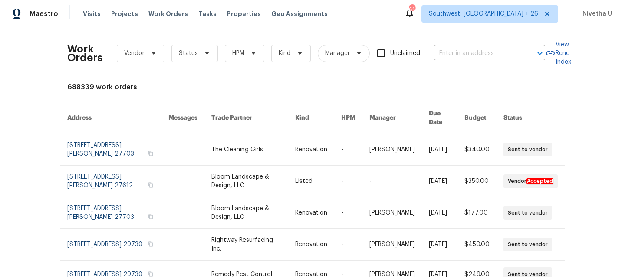
click at [474, 54] on input "text" at bounding box center [477, 53] width 87 height 13
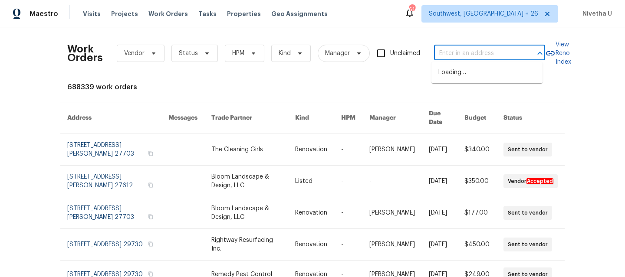
paste input "3802 Togo Rd Spring Park, MN 55384"
type input "3802 Togo Rd Spring Park, MN 55384"
click at [479, 72] on li "3802 Togo Rd, Spring Park, MN 55384" at bounding box center [486, 72] width 111 height 14
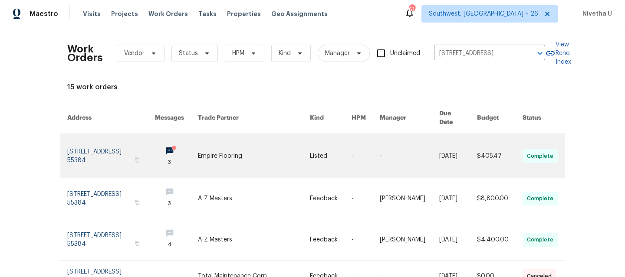
click at [87, 149] on link at bounding box center [111, 156] width 88 height 44
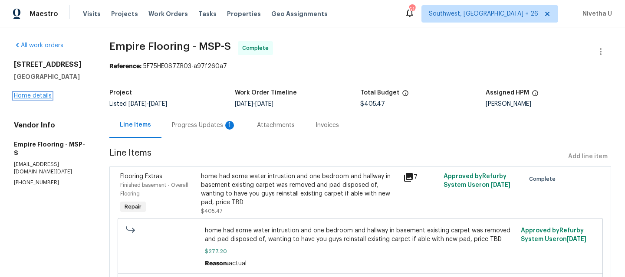
click at [25, 98] on link "Home details" at bounding box center [33, 96] width 38 height 6
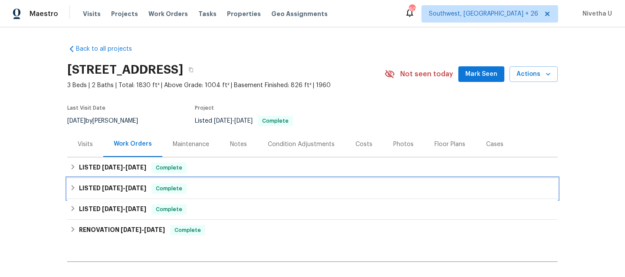
click at [199, 196] on div "LISTED 5/23/25 - 5/27/25 Complete" at bounding box center [312, 188] width 490 height 21
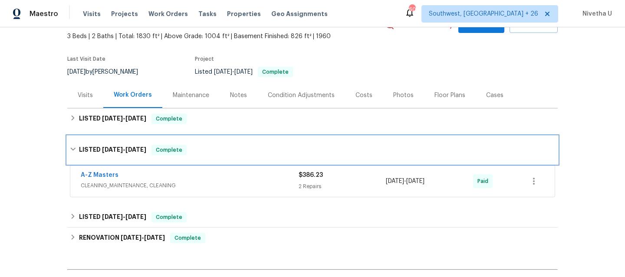
scroll to position [54, 0]
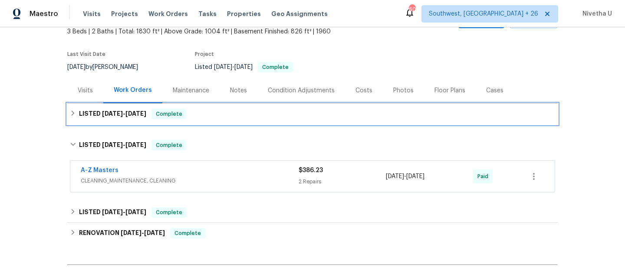
click at [196, 124] on div "LISTED 8/6/25 - 9/1/25 Complete" at bounding box center [312, 114] width 490 height 21
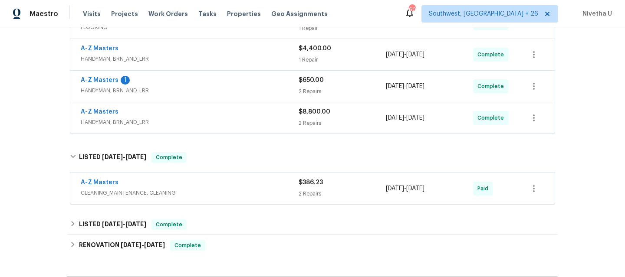
scroll to position [187, 0]
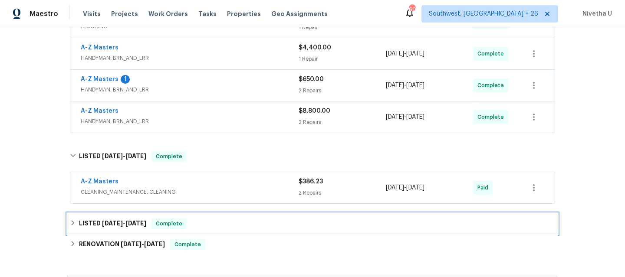
click at [220, 226] on div "LISTED 2/25/25 - 3/26/25 Complete" at bounding box center [312, 224] width 485 height 10
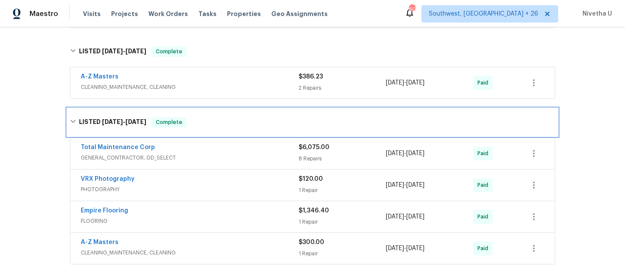
scroll to position [289, 0]
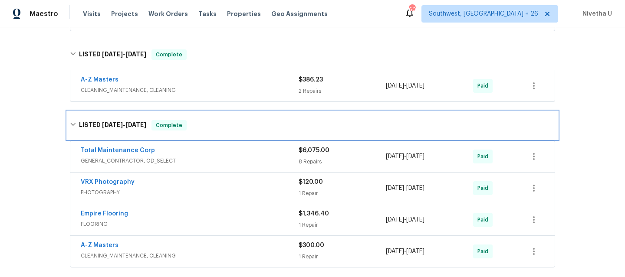
click at [199, 129] on div "LISTED 2/25/25 - 3/26/25 Complete" at bounding box center [312, 125] width 485 height 10
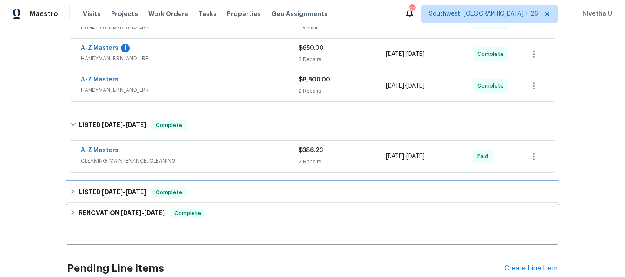
scroll to position [218, 0]
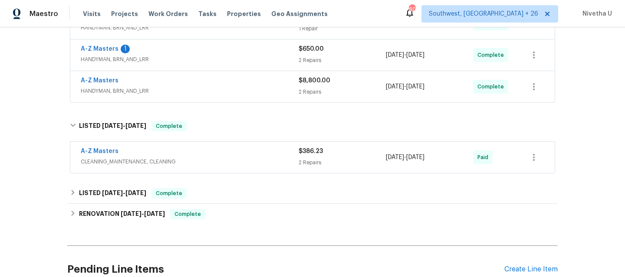
click at [204, 153] on div "A-Z Masters" at bounding box center [190, 152] width 218 height 10
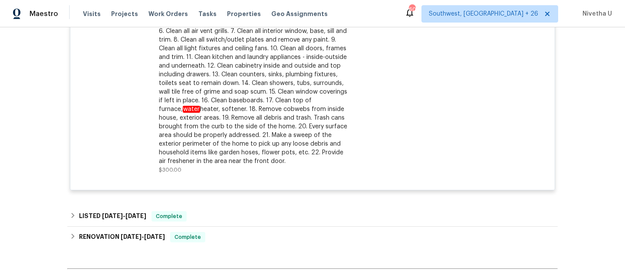
scroll to position [590, 0]
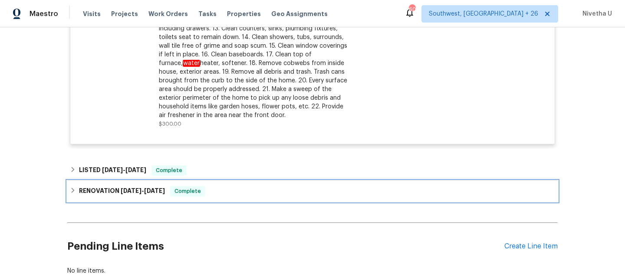
click at [195, 181] on div "RENOVATION 12/10/24 - 12/19/24 Complete" at bounding box center [312, 191] width 490 height 21
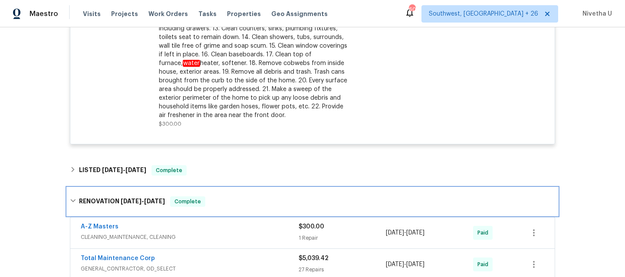
click at [197, 198] on span "Complete" at bounding box center [187, 201] width 33 height 9
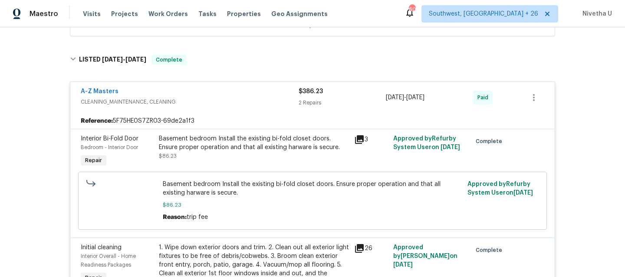
scroll to position [275, 0]
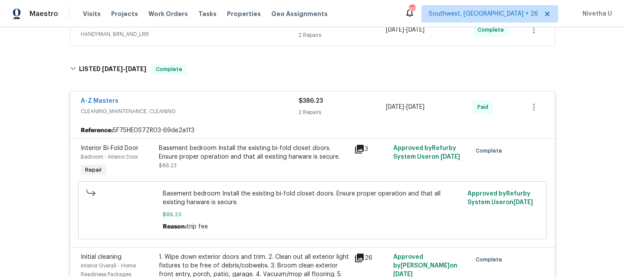
click at [193, 105] on div "A-Z Masters" at bounding box center [190, 102] width 218 height 10
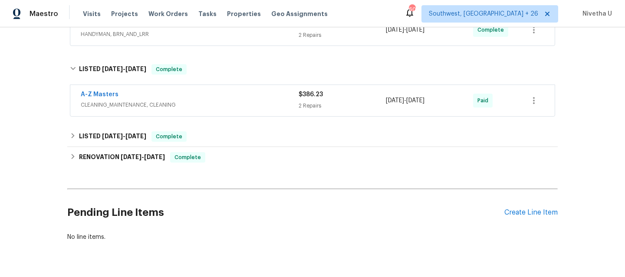
scroll to position [201, 0]
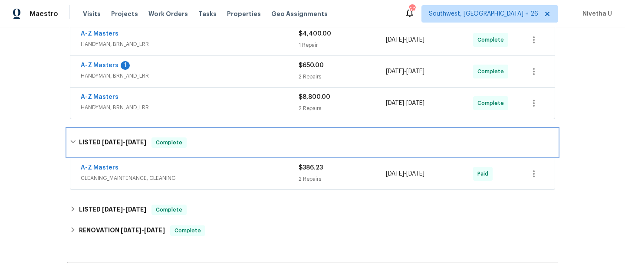
click at [189, 144] on div "LISTED 5/23/25 - 5/27/25 Complete" at bounding box center [312, 142] width 485 height 10
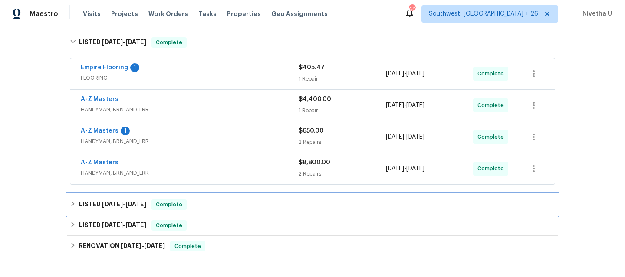
scroll to position [135, 0]
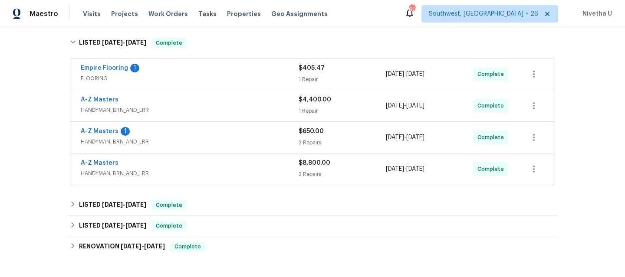
click at [190, 174] on span "HANDYMAN, BRN_AND_LRR" at bounding box center [190, 173] width 218 height 9
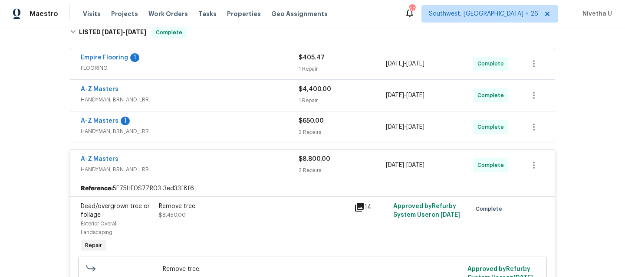
scroll to position [133, 0]
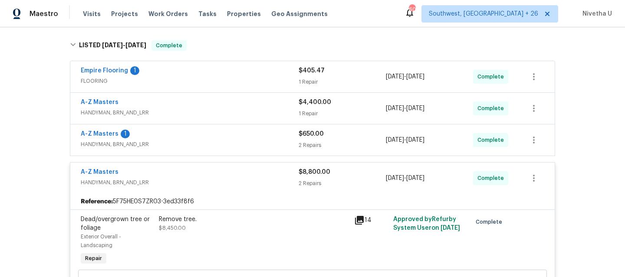
click at [234, 148] on div "A-Z Masters 1 HANDYMAN, BRN_AND_LRR" at bounding box center [190, 140] width 218 height 21
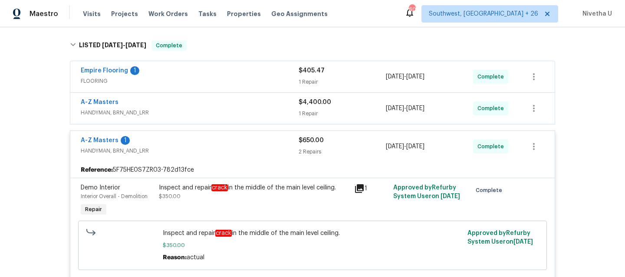
click at [225, 109] on span "HANDYMAN, BRN_AND_LRR" at bounding box center [190, 112] width 218 height 9
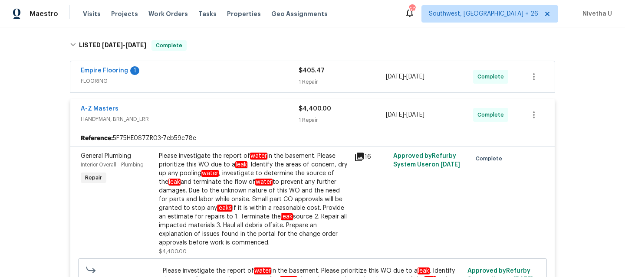
click at [222, 79] on span "FLOORING" at bounding box center [190, 81] width 218 height 9
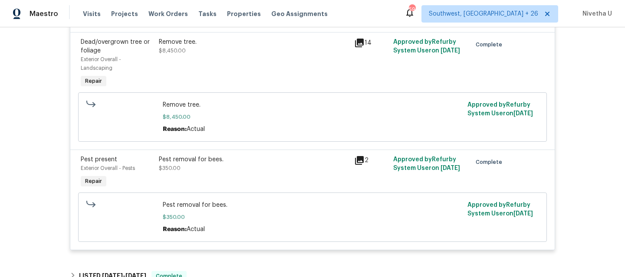
scroll to position [1224, 0]
click at [226, 178] on div "Pest removal for bees. $350.00" at bounding box center [253, 174] width 195 height 40
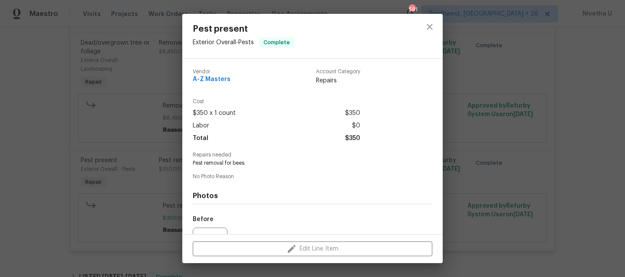
scroll to position [93, 0]
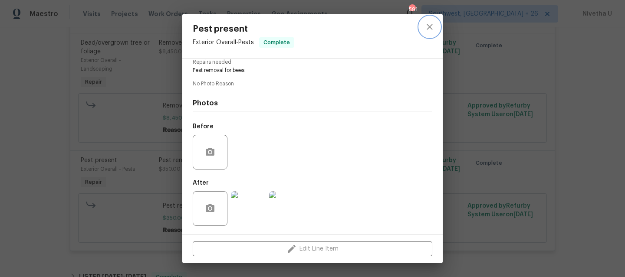
click at [433, 23] on icon "close" at bounding box center [429, 27] width 10 height 10
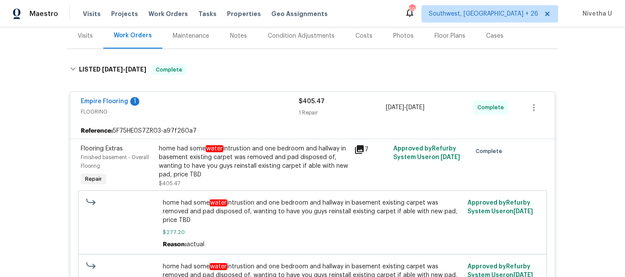
scroll to position [109, 0]
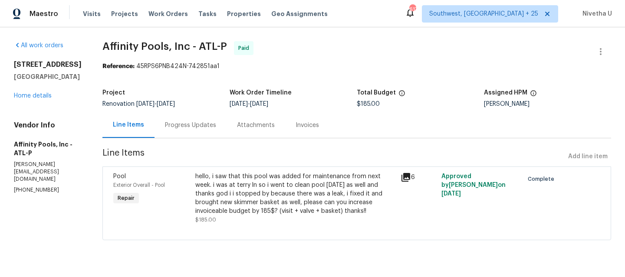
click at [240, 130] on div "Attachments" at bounding box center [255, 125] width 59 height 26
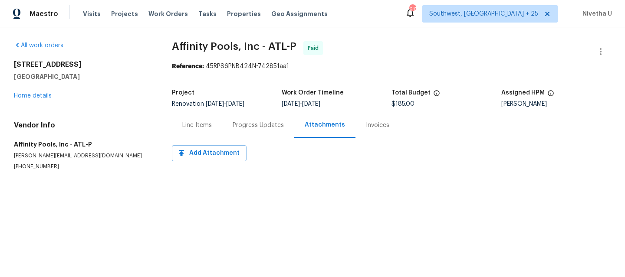
click at [240, 130] on div "Progress Updates" at bounding box center [258, 125] width 72 height 26
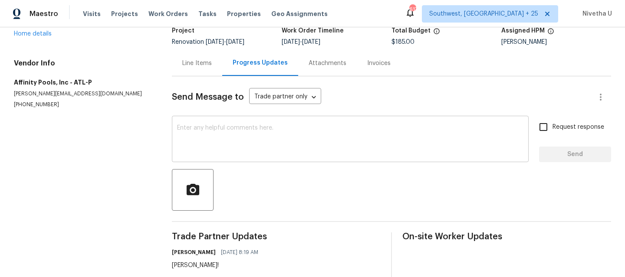
scroll to position [62, 0]
click at [203, 67] on div "Line Items" at bounding box center [196, 63] width 29 height 9
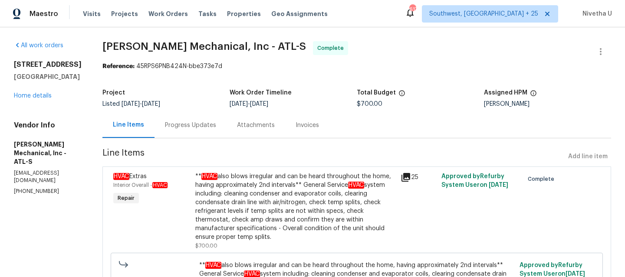
click at [211, 131] on div "Progress Updates" at bounding box center [190, 125] width 72 height 26
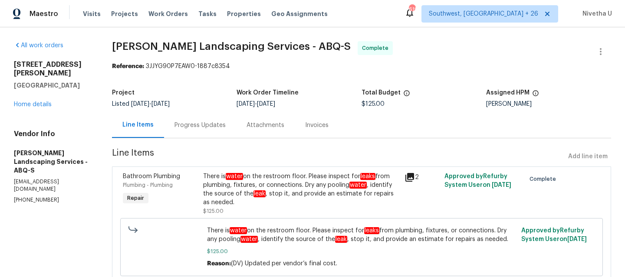
click at [231, 130] on div "Progress Updates" at bounding box center [200, 125] width 72 height 26
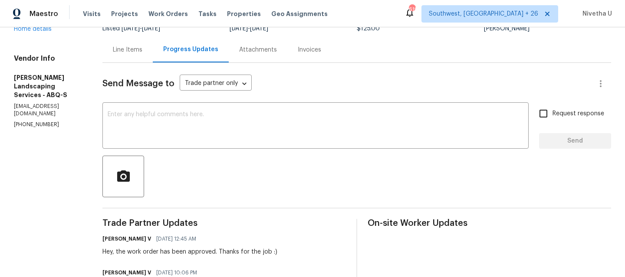
scroll to position [42, 0]
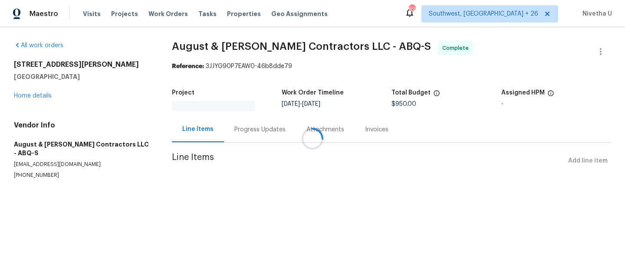
click at [236, 128] on div at bounding box center [312, 138] width 625 height 277
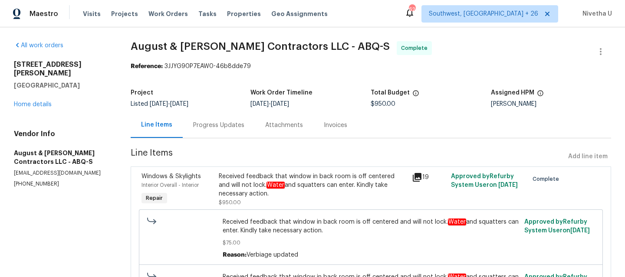
click at [236, 128] on div "Progress Updates" at bounding box center [218, 125] width 51 height 9
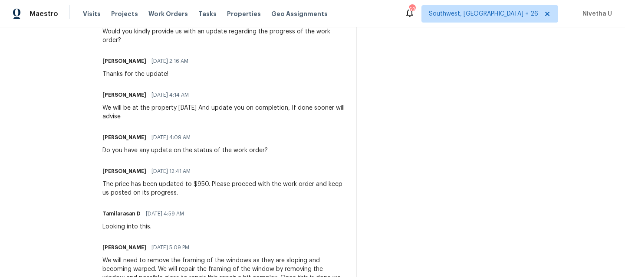
scroll to position [346, 0]
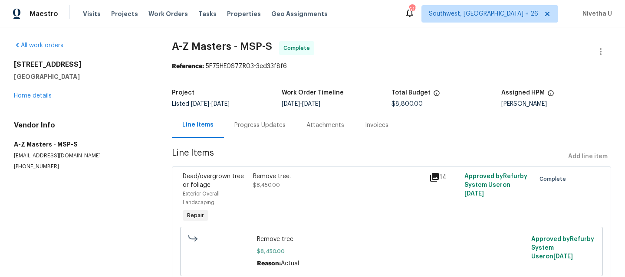
click at [257, 133] on div "Progress Updates" at bounding box center [260, 125] width 72 height 26
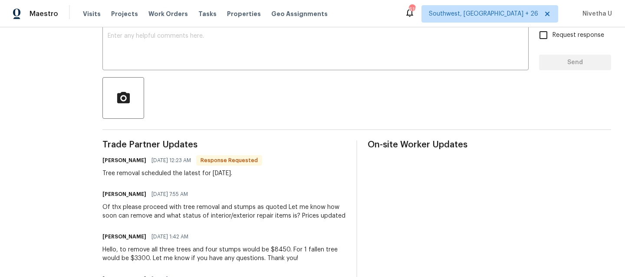
scroll to position [273, 0]
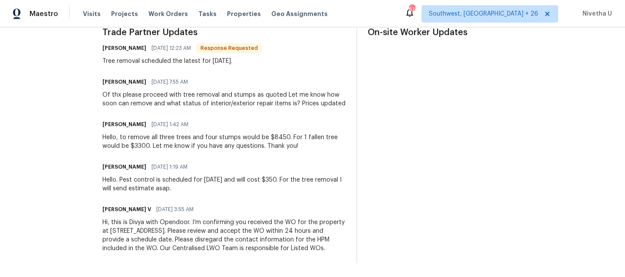
click at [121, 176] on div "Hello. Pest control is scheduled for [DATE] and will cost $350. For the tree re…" at bounding box center [223, 184] width 243 height 17
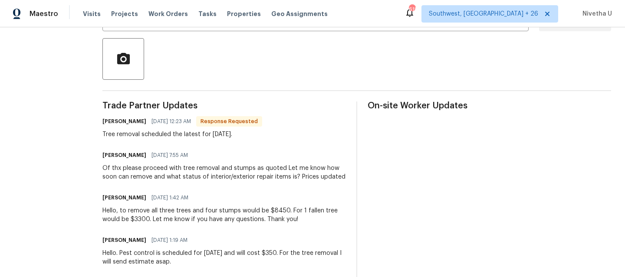
scroll to position [186, 0]
